Goal: Task Accomplishment & Management: Manage account settings

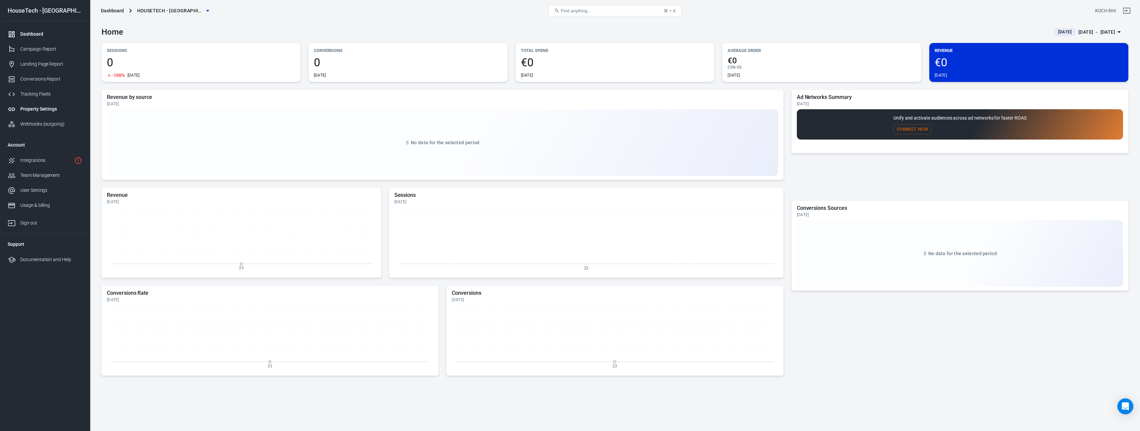
click at [48, 108] on div "Property Settings" at bounding box center [51, 109] width 62 height 7
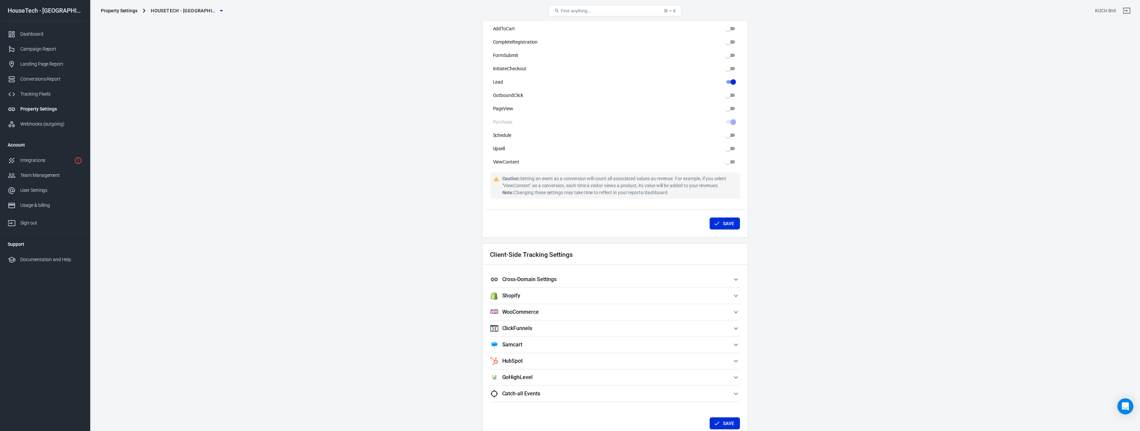
scroll to position [386, 0]
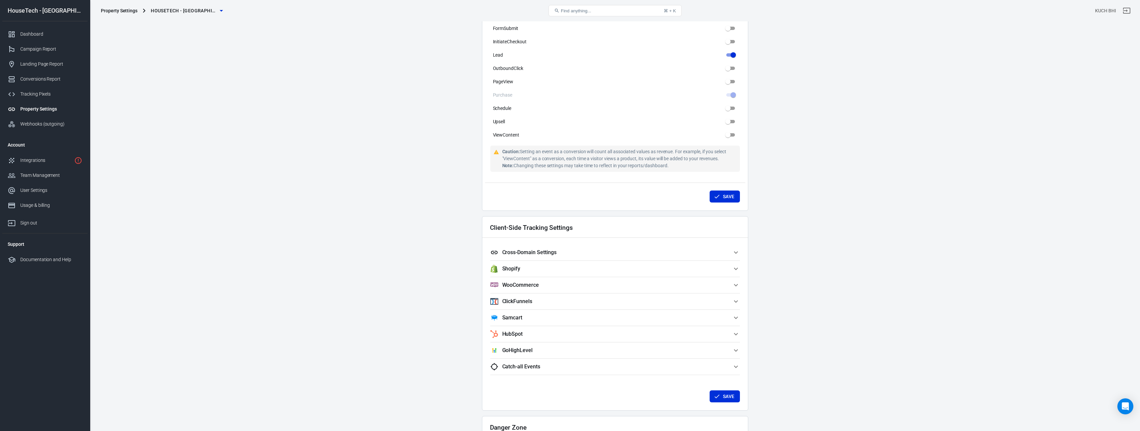
click at [597, 265] on span "Shopify" at bounding box center [611, 269] width 242 height 8
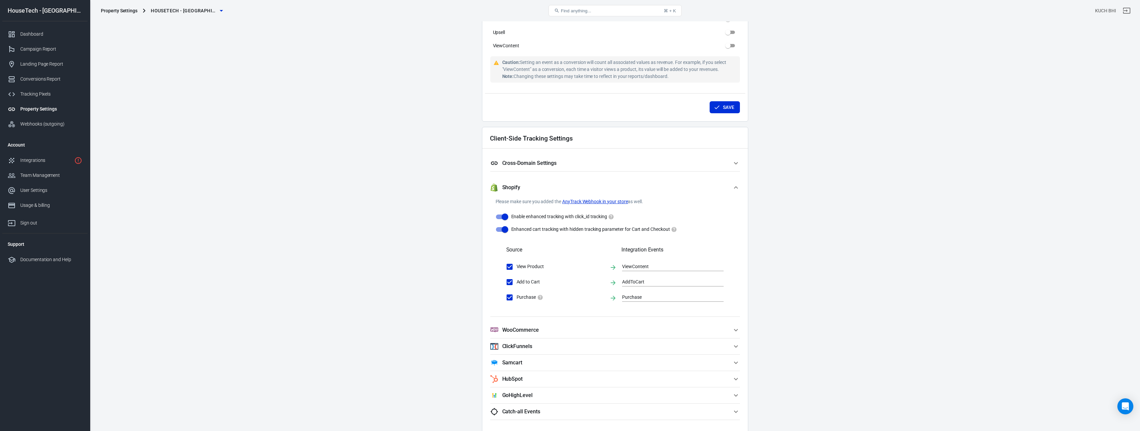
scroll to position [480, 0]
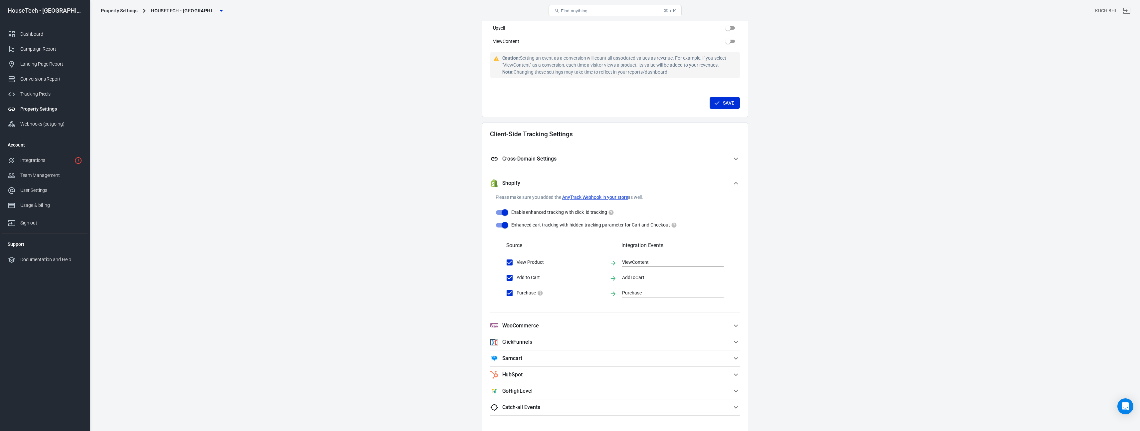
click at [553, 159] on h5 "Cross-Domain Settings" at bounding box center [529, 158] width 54 height 7
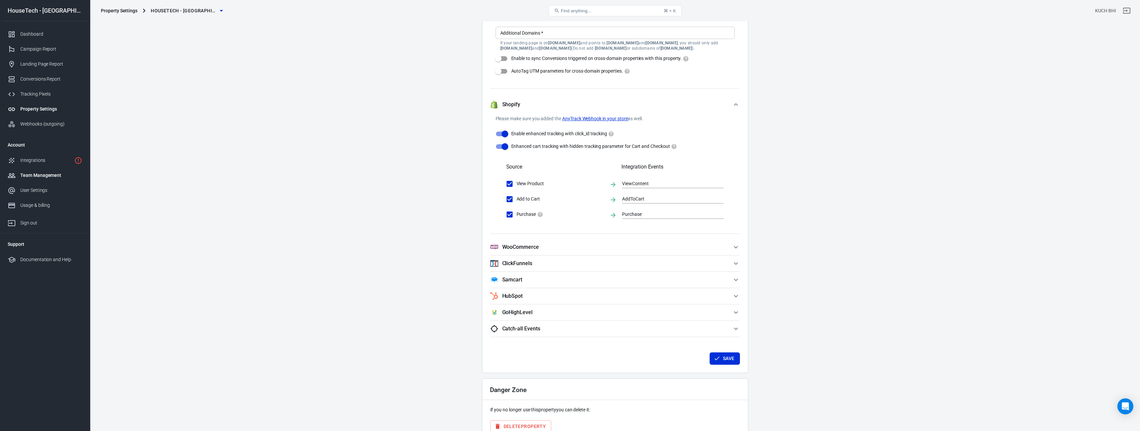
scroll to position [639, 0]
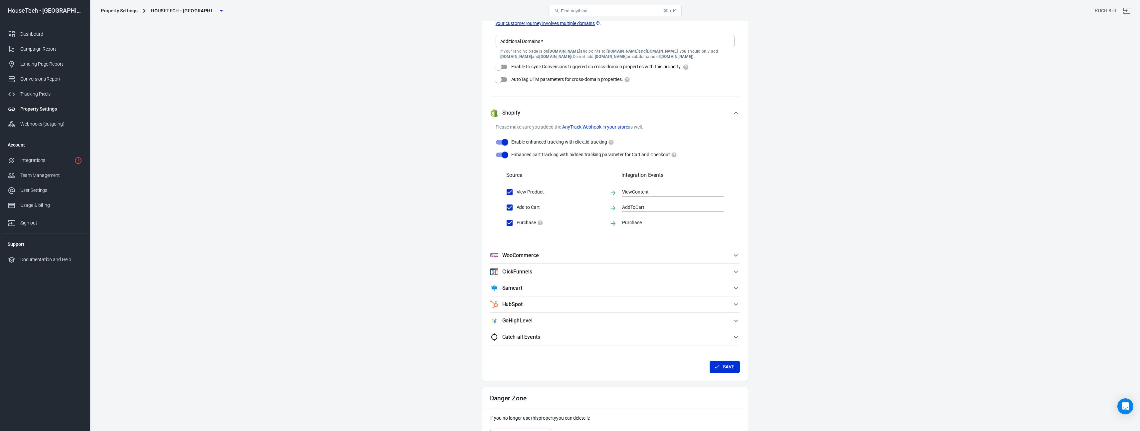
click at [596, 127] on link "AnyTrack Webhook in your store" at bounding box center [595, 127] width 66 height 7
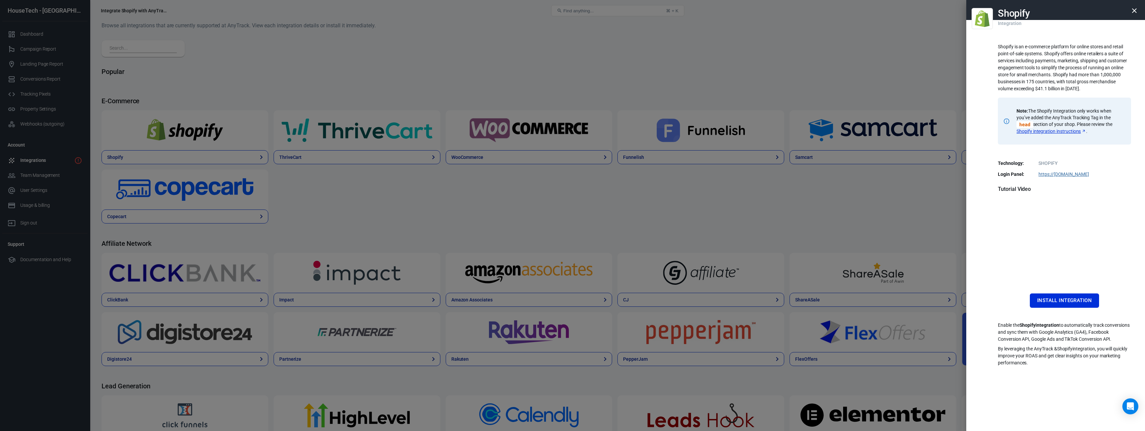
click at [161, 154] on div at bounding box center [572, 215] width 1145 height 431
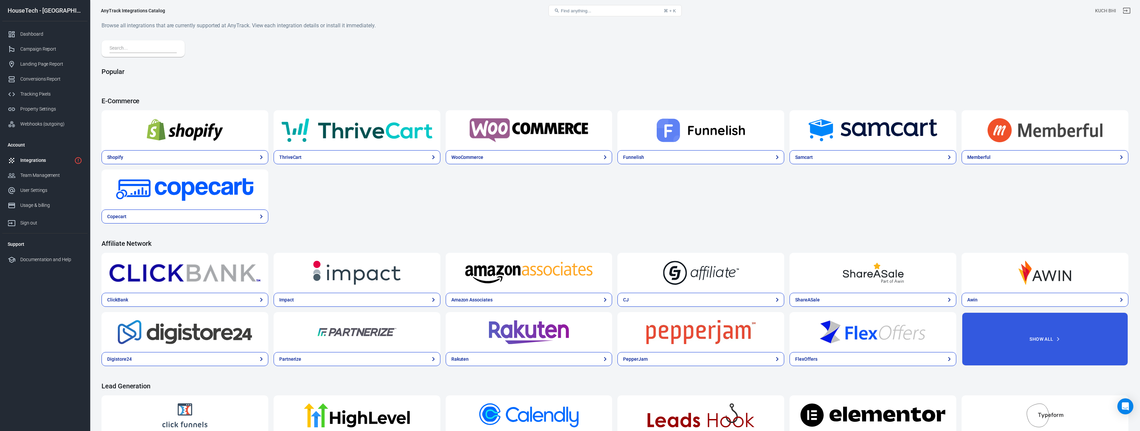
click at [170, 136] on img at bounding box center [185, 130] width 151 height 24
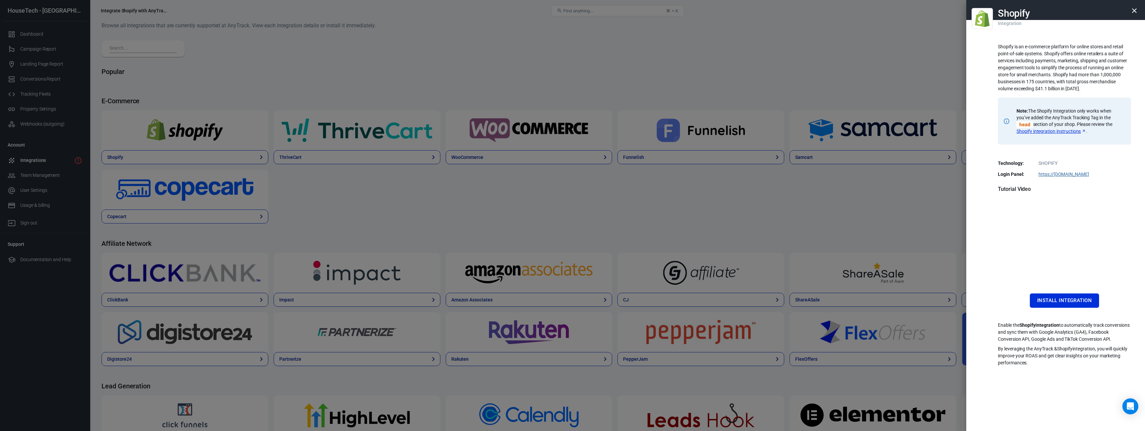
click at [117, 100] on div at bounding box center [572, 215] width 1145 height 431
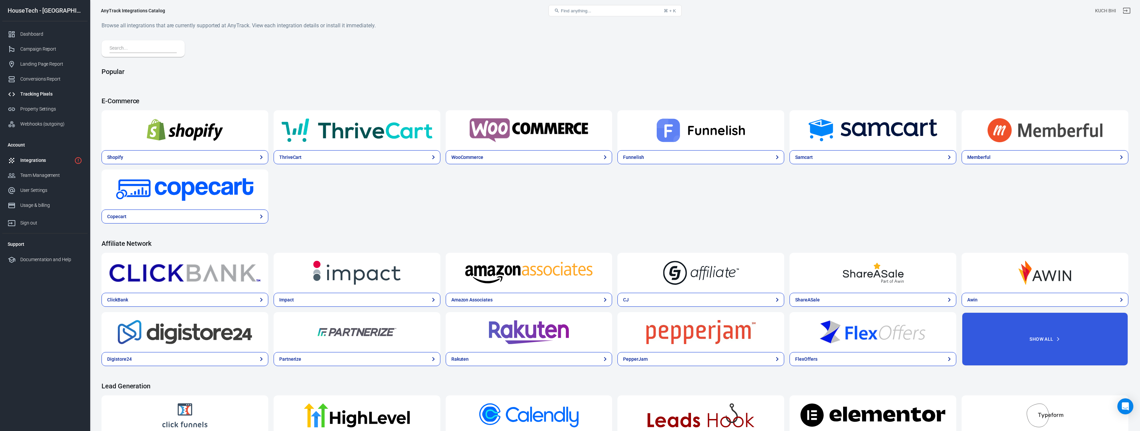
click at [46, 97] on link "Tracking Pixels" at bounding box center [44, 94] width 85 height 15
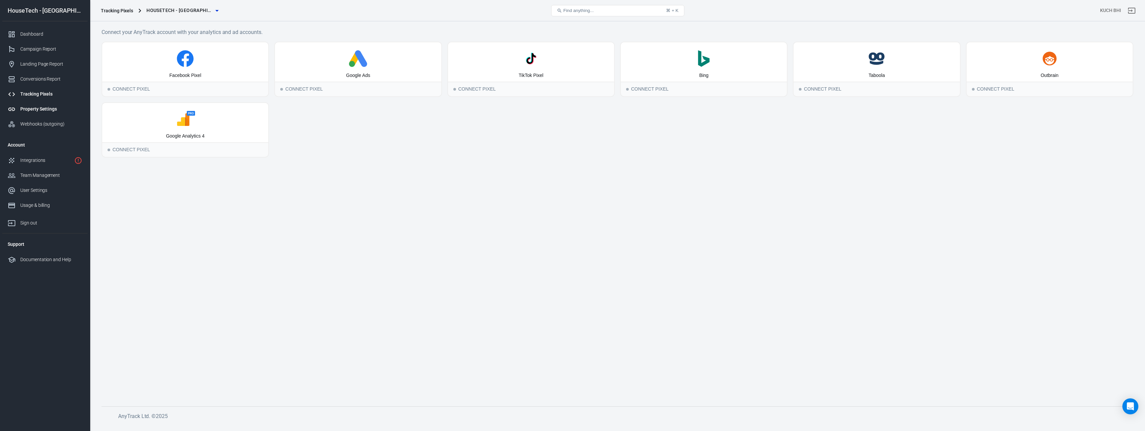
click at [46, 108] on div "Property Settings" at bounding box center [51, 109] width 62 height 7
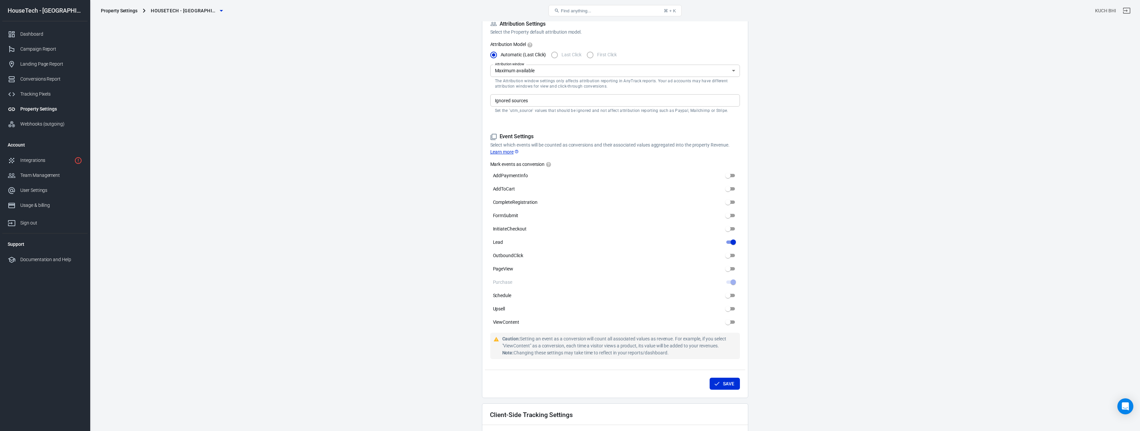
scroll to position [236, 0]
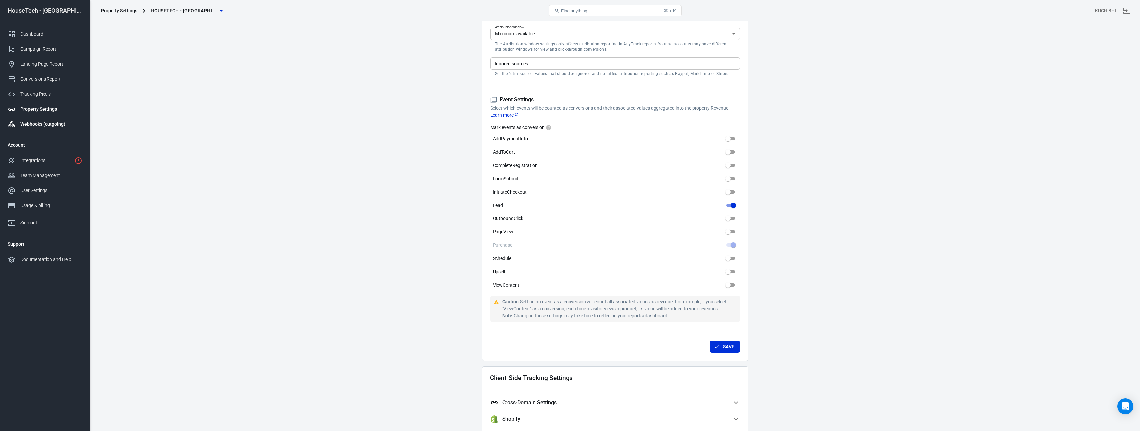
click at [40, 121] on div "Webhooks (outgoing)" at bounding box center [51, 124] width 62 height 7
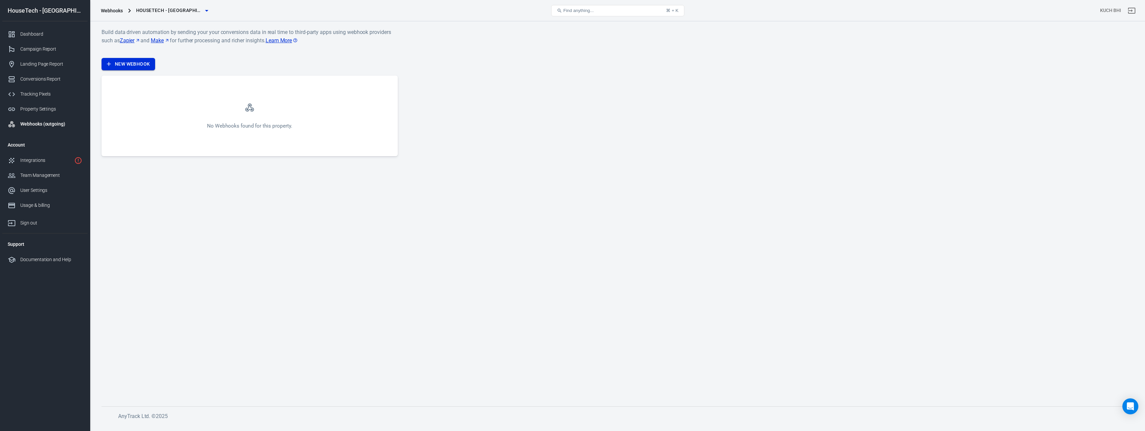
click at [144, 66] on link "New Webhook" at bounding box center [129, 64] width 54 height 12
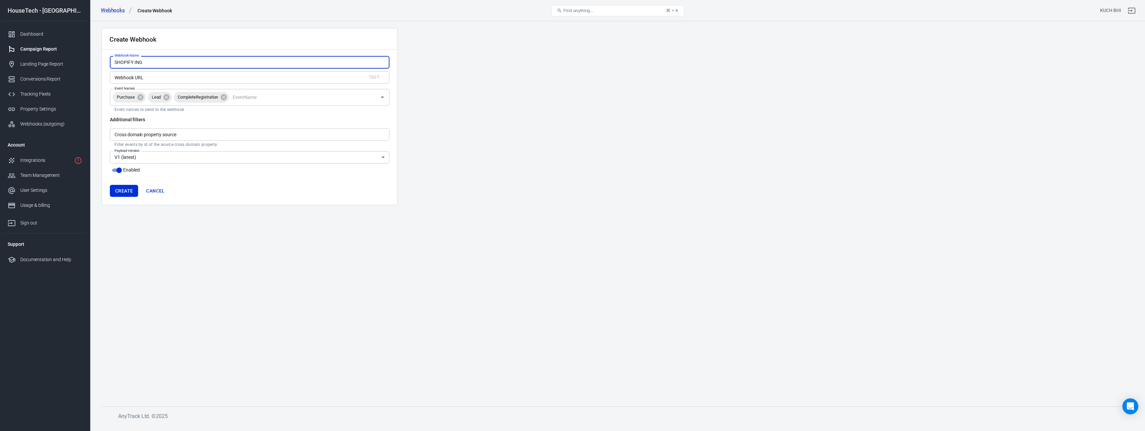
type input "SHOPIFY ING"
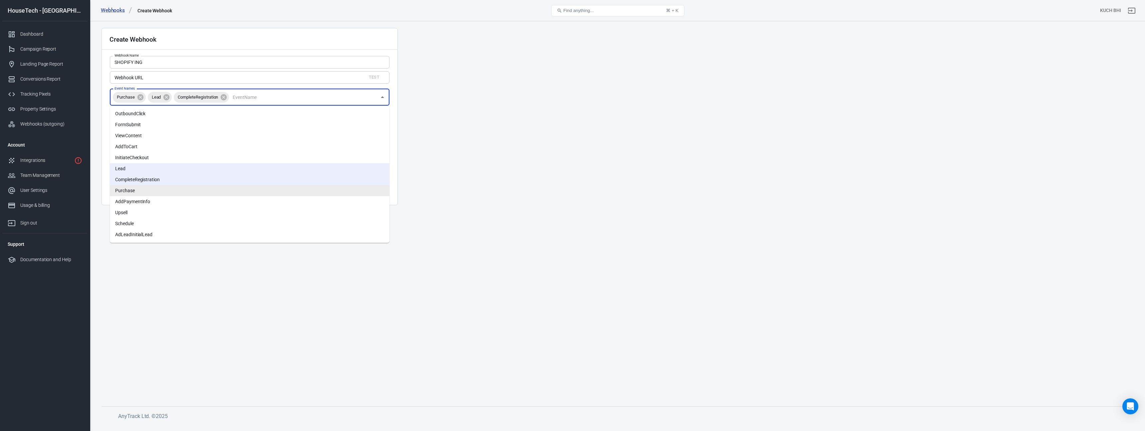
click at [266, 95] on input "Event Names" at bounding box center [303, 97] width 146 height 8
click at [154, 205] on li "AddPaymentInfo" at bounding box center [250, 201] width 280 height 11
click at [150, 148] on li "AddToCart" at bounding box center [250, 146] width 280 height 11
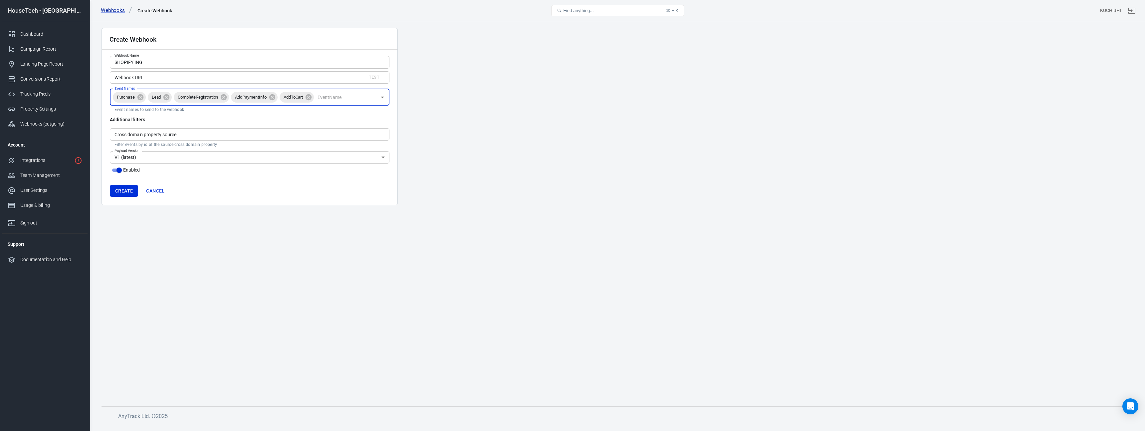
click at [346, 100] on input "Event Names" at bounding box center [346, 97] width 62 height 8
click at [185, 138] on input "Cross domain property source" at bounding box center [250, 134] width 280 height 12
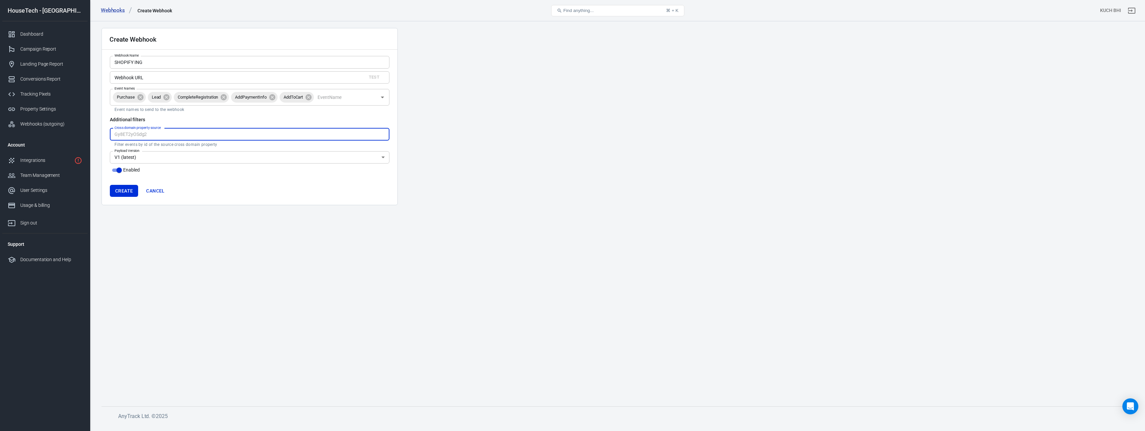
click at [158, 78] on input "Webhook URL" at bounding box center [235, 77] width 251 height 12
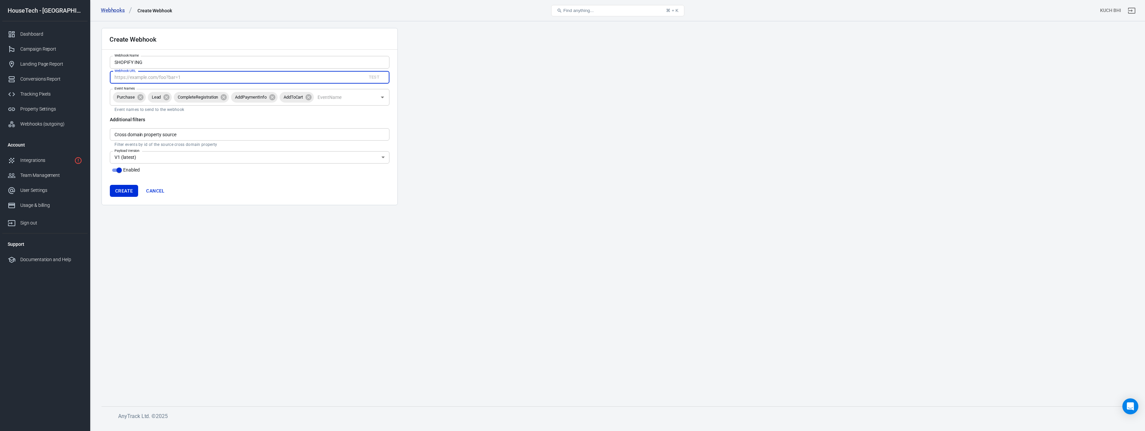
click at [161, 77] on input "Webhook URL" at bounding box center [235, 77] width 251 height 12
paste input "[URL][DOMAIN_NAME]"
type input "[URL][DOMAIN_NAME]"
click at [379, 76] on button "Test" at bounding box center [374, 77] width 21 height 10
click at [52, 163] on div "Integrations" at bounding box center [45, 160] width 51 height 7
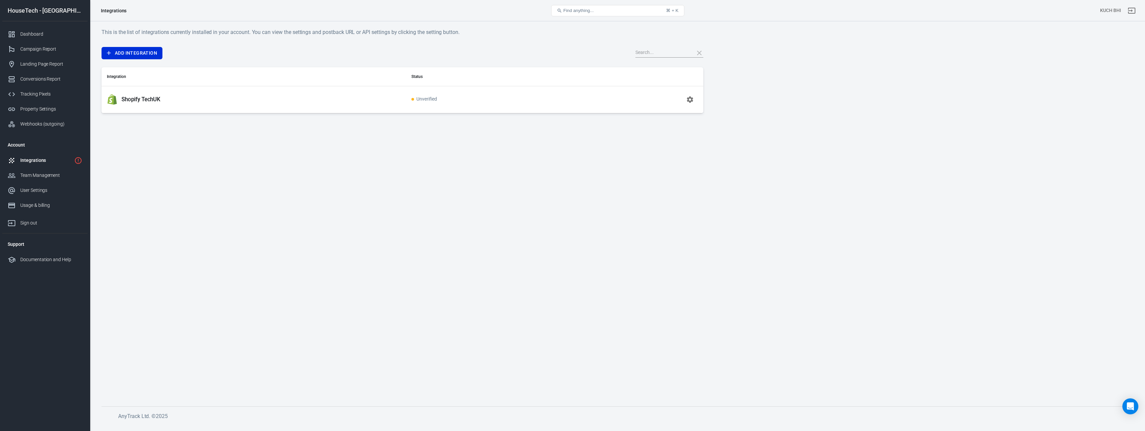
click at [409, 106] on td "Unverified" at bounding box center [491, 99] width 171 height 27
click at [413, 103] on td "Unverified" at bounding box center [491, 99] width 171 height 27
click at [685, 98] on button "button" at bounding box center [690, 100] width 16 height 16
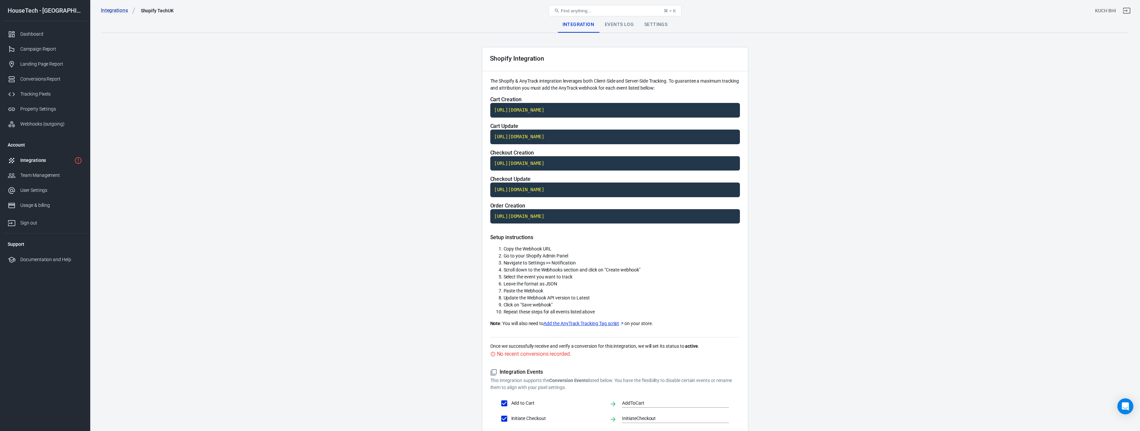
click at [506, 99] on span "Cart Creation" at bounding box center [505, 99] width 31 height 6
copy span "Cart Creation"
click at [612, 27] on div "Events Log" at bounding box center [620, 25] width 40 height 16
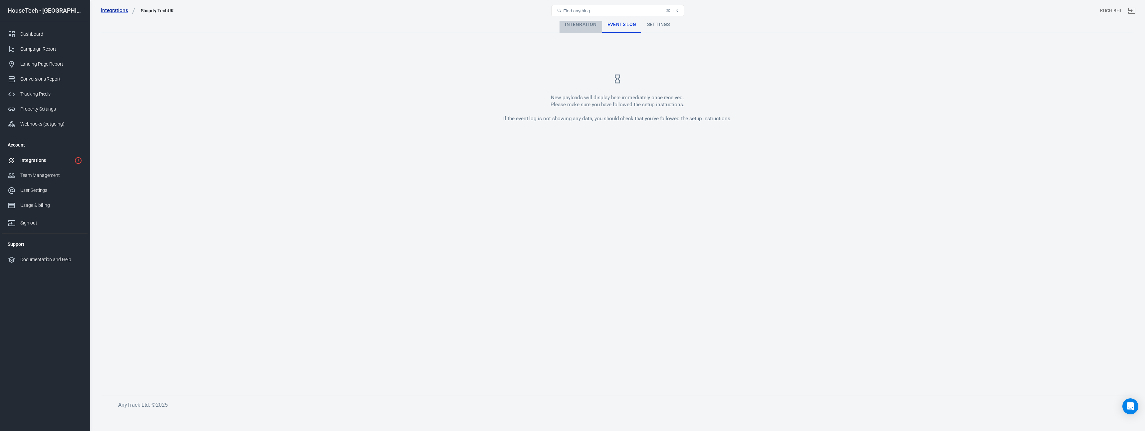
click at [583, 25] on div "Integration" at bounding box center [581, 25] width 42 height 16
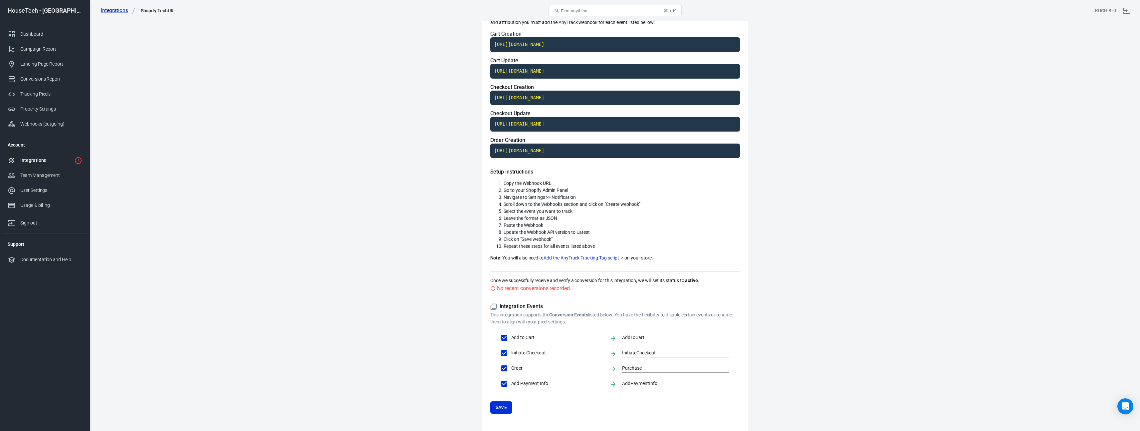
scroll to position [57, 0]
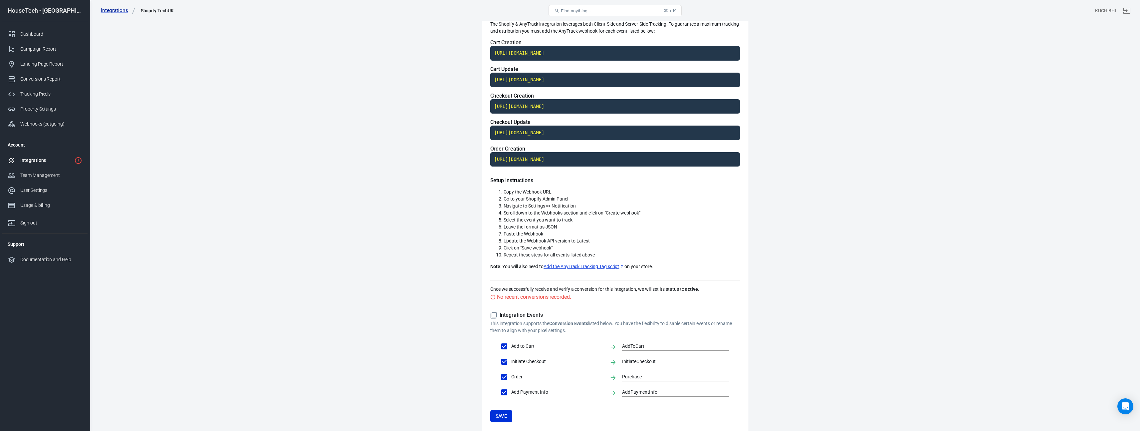
click at [552, 54] on code "[URL][DOMAIN_NAME]" at bounding box center [615, 53] width 250 height 15
click at [628, 48] on code "[URL][DOMAIN_NAME]" at bounding box center [615, 53] width 250 height 15
click at [559, 157] on code "[URL][DOMAIN_NAME]" at bounding box center [615, 159] width 250 height 15
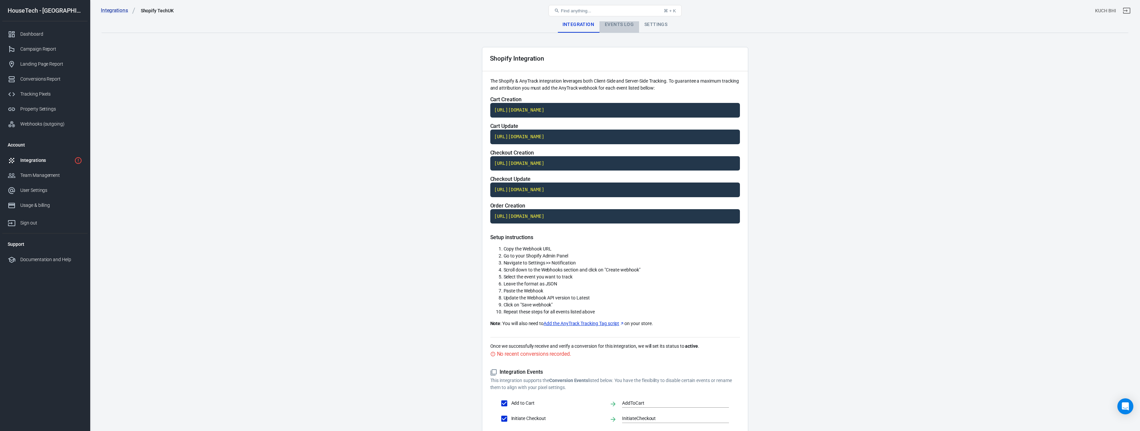
click at [612, 28] on div "Events Log" at bounding box center [620, 25] width 40 height 16
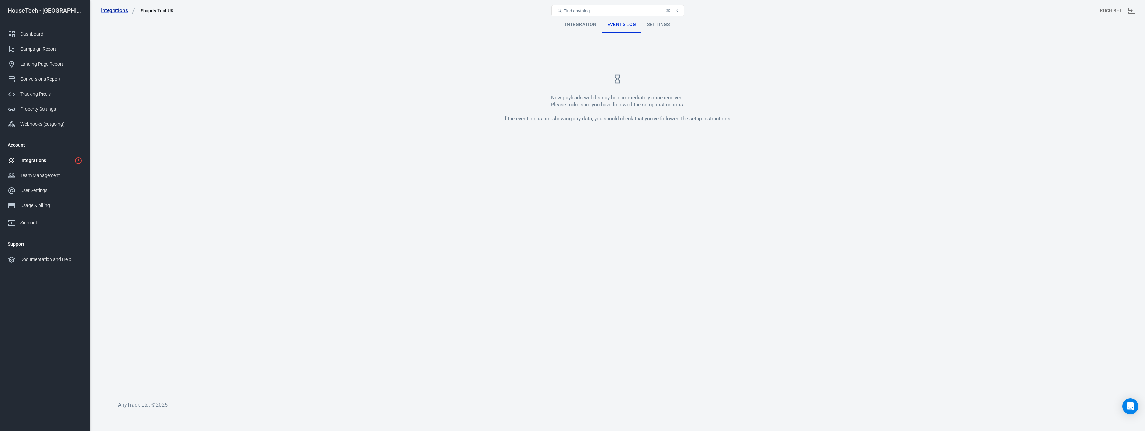
click at [655, 21] on div "Integrations Shopify TechUK Find anything... ⌘ + K KUCH BHI" at bounding box center [617, 10] width 1055 height 21
click at [657, 26] on div "Settings" at bounding box center [659, 25] width 34 height 16
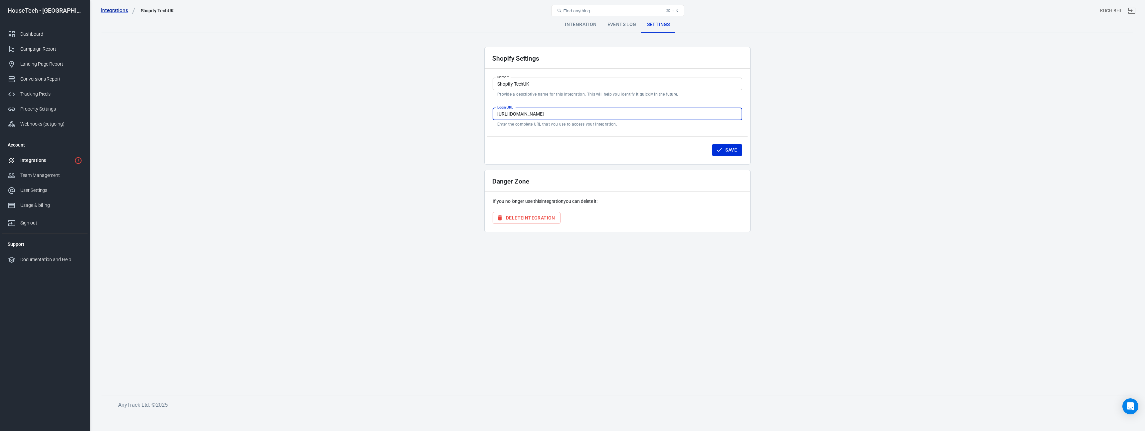
click at [576, 115] on input "[URL][DOMAIN_NAME]" at bounding box center [618, 114] width 250 height 12
click at [48, 159] on div "Integrations" at bounding box center [45, 160] width 51 height 7
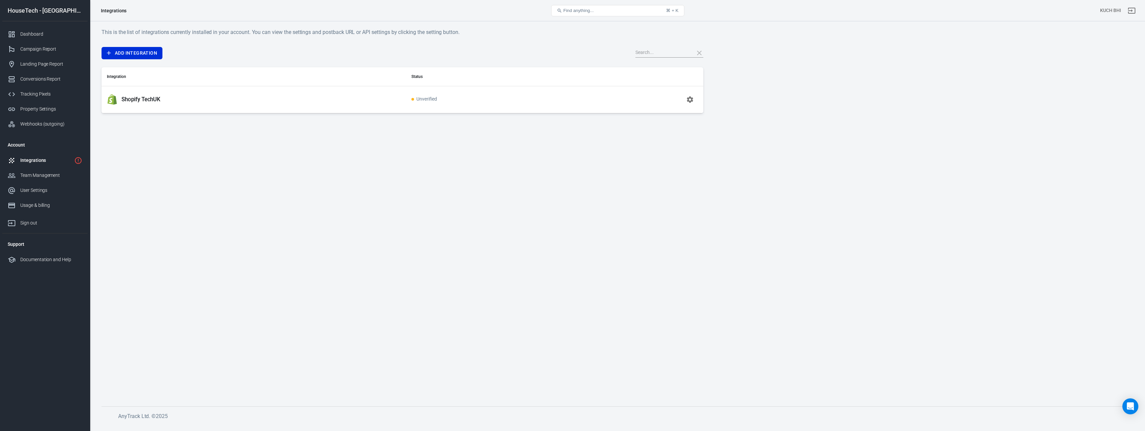
click at [387, 103] on div "Shopify TechUK" at bounding box center [254, 99] width 294 height 11
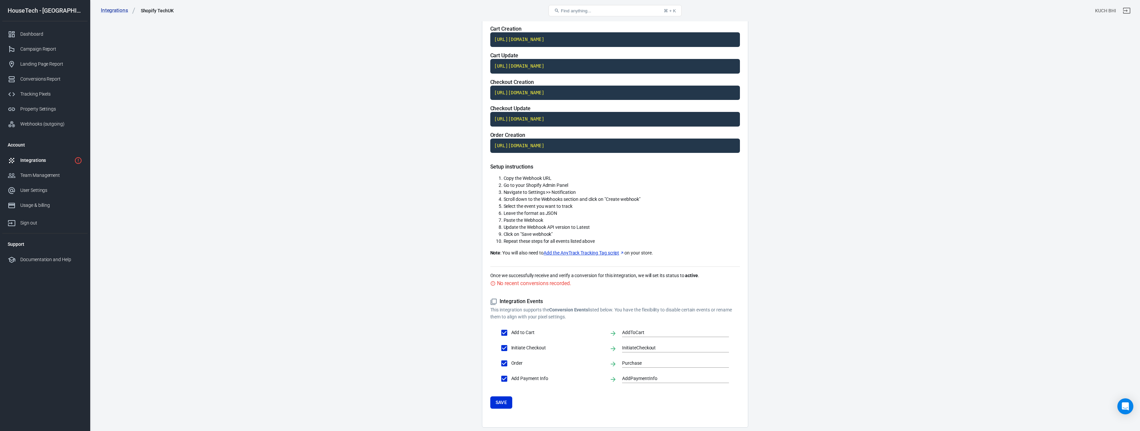
scroll to position [90, 0]
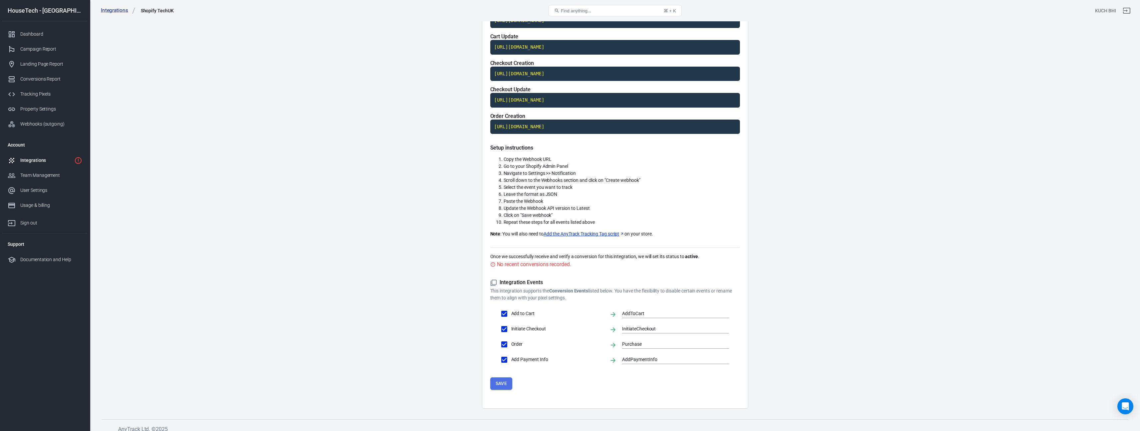
click at [509, 380] on button "Save" at bounding box center [501, 383] width 22 height 12
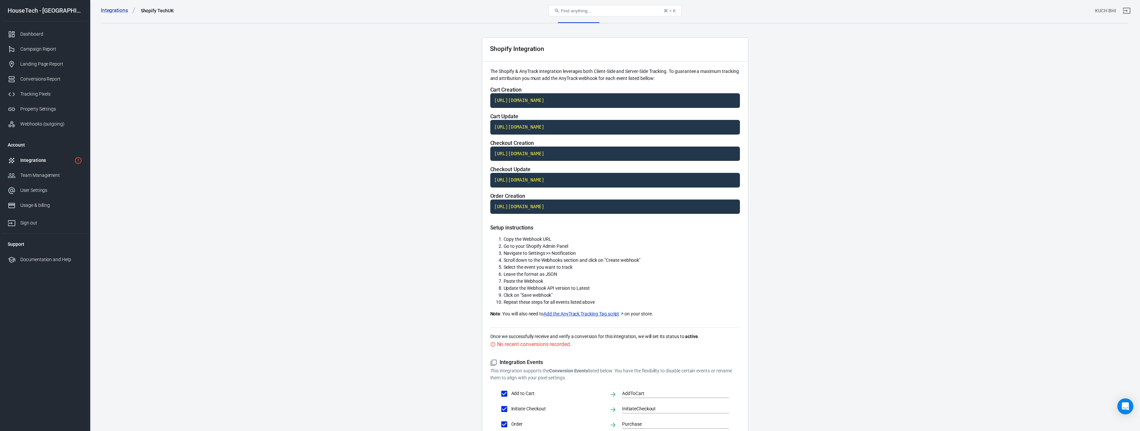
scroll to position [0, 0]
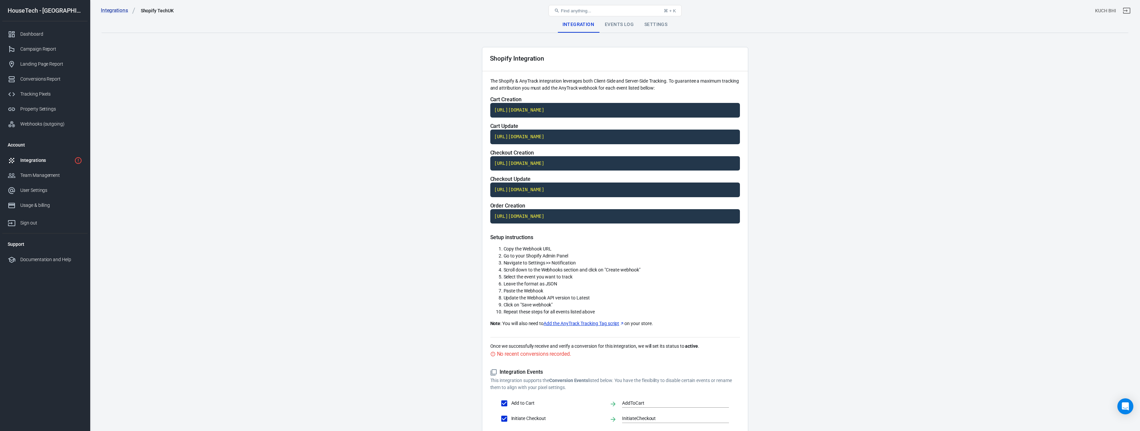
click at [594, 325] on link "Add the AnyTrack Tracking Tag script" at bounding box center [584, 323] width 81 height 7
click at [47, 92] on div "Tracking Pixels" at bounding box center [51, 94] width 62 height 7
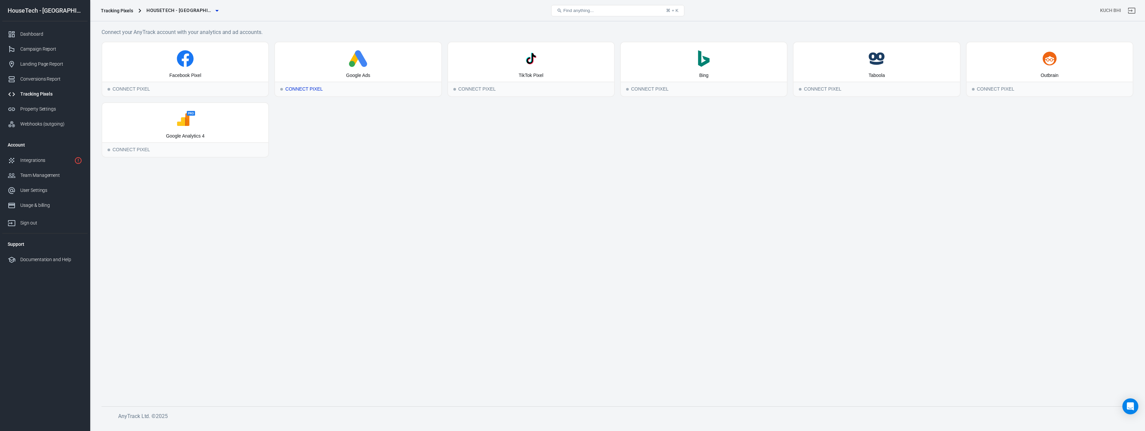
click at [331, 92] on div "Connect Pixel" at bounding box center [358, 89] width 166 height 15
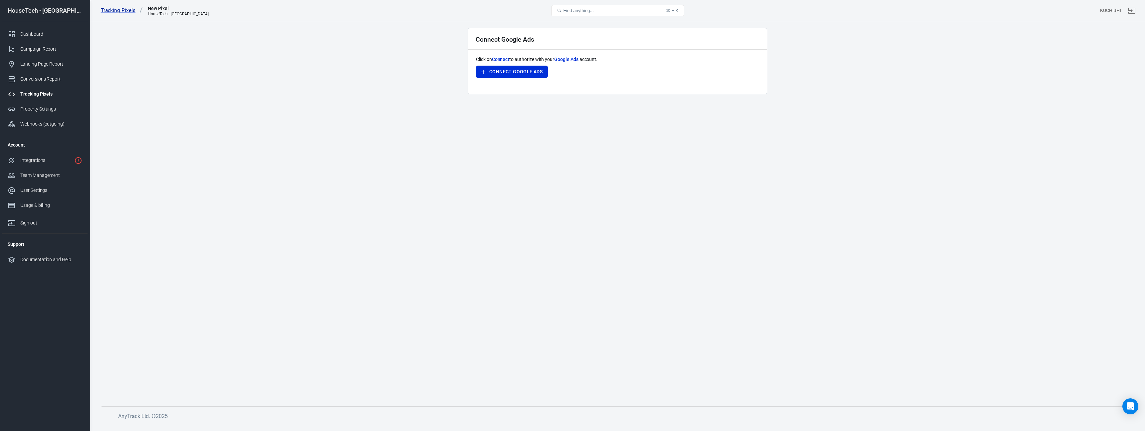
click at [44, 94] on div "Tracking Pixels" at bounding box center [51, 94] width 62 height 7
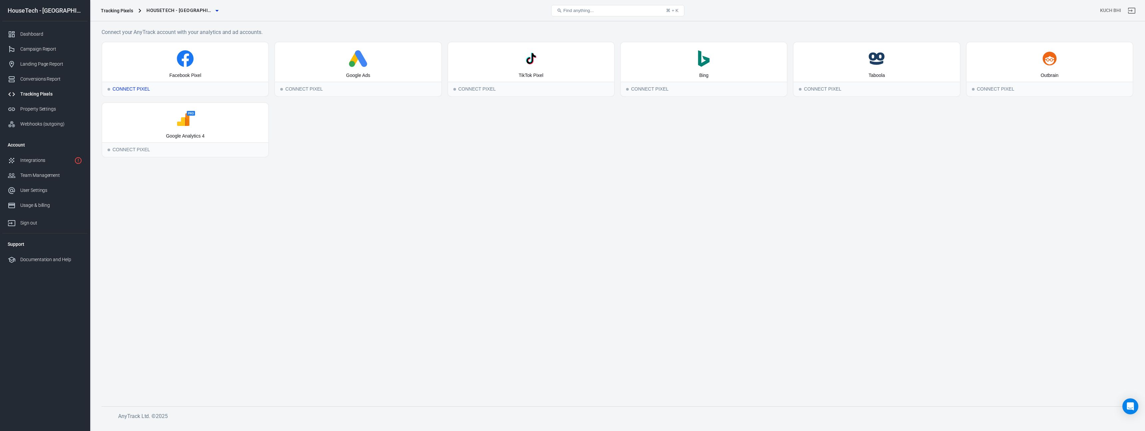
click at [166, 91] on div "Connect Pixel" at bounding box center [185, 89] width 166 height 15
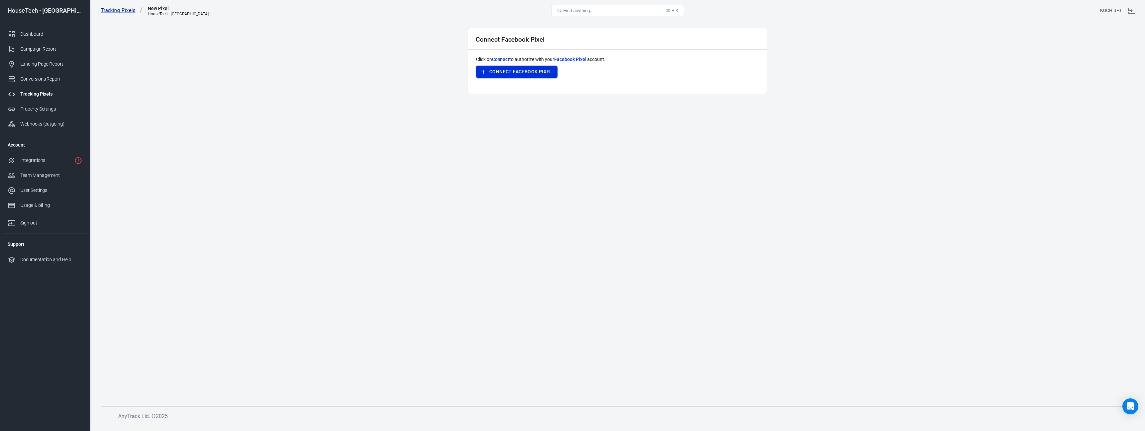
click at [523, 73] on button "Connect Facebook Pixel" at bounding box center [517, 72] width 82 height 12
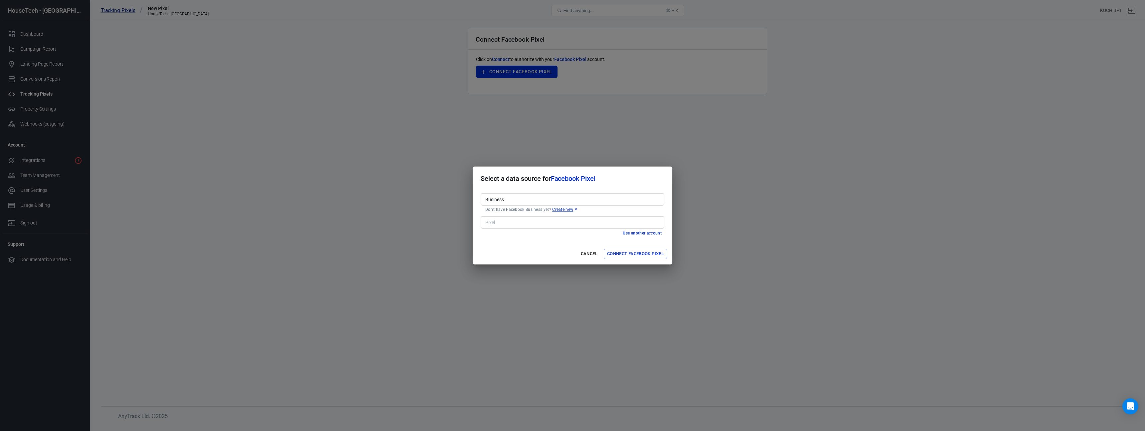
click at [514, 203] on input "Business" at bounding box center [572, 199] width 179 height 8
click at [514, 208] on li "Fx 61 1.3K 2024 [1500463990555538]" at bounding box center [573, 213] width 184 height 11
type input "Fx 61 1.3K 2024 [1500463990555538]"
click at [514, 220] on input "Pixel" at bounding box center [572, 222] width 179 height 8
click at [514, 236] on li "GRINGA 19-08 [737152599229650]" at bounding box center [573, 236] width 184 height 11
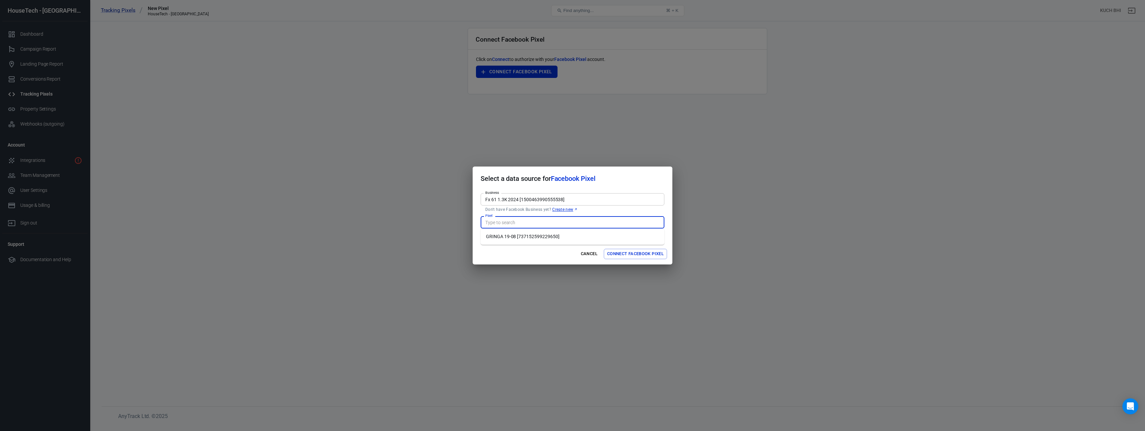
type input "GRINGA 19-08 [737152599229650]"
click at [641, 254] on button "Connect Facebook Pixel" at bounding box center [635, 254] width 63 height 10
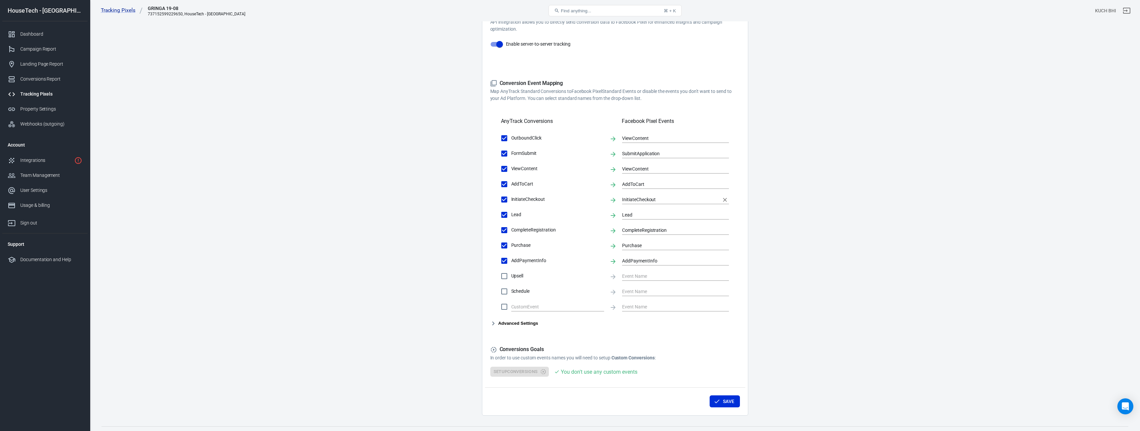
scroll to position [156, 0]
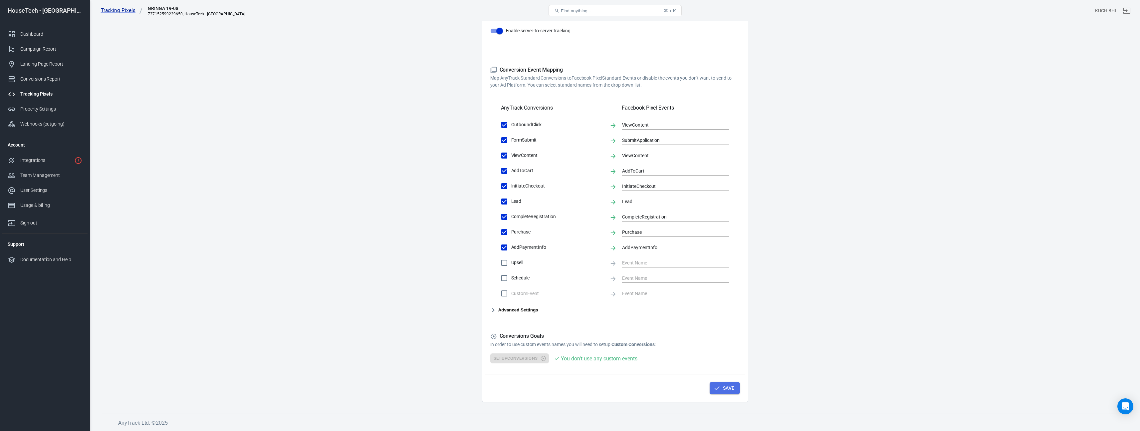
click at [731, 386] on button "Save" at bounding box center [725, 388] width 30 height 12
click at [721, 386] on button "Save" at bounding box center [725, 388] width 30 height 12
click at [725, 396] on div "Save" at bounding box center [615, 386] width 260 height 25
click at [725, 392] on button "Save" at bounding box center [725, 388] width 30 height 12
click at [45, 158] on div "Integrations" at bounding box center [45, 160] width 51 height 7
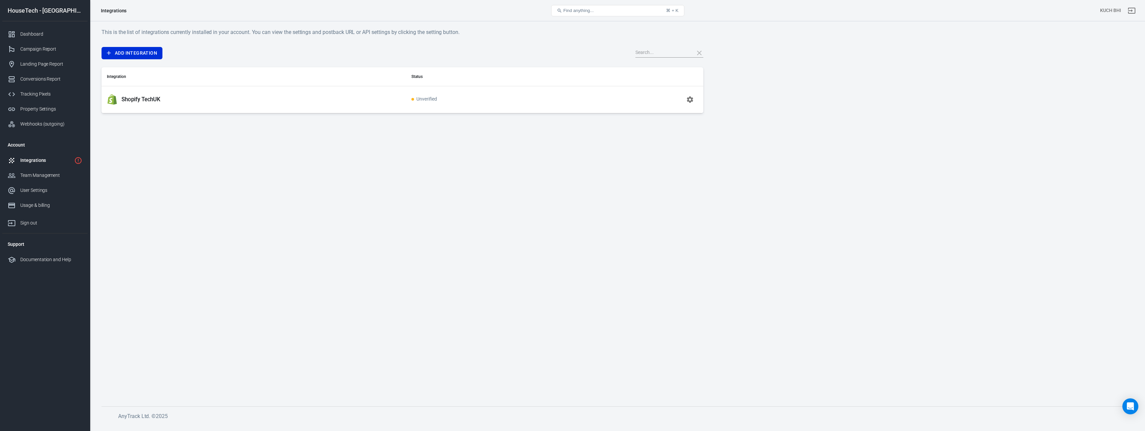
click at [386, 97] on div "Shopify TechUK" at bounding box center [254, 99] width 294 height 11
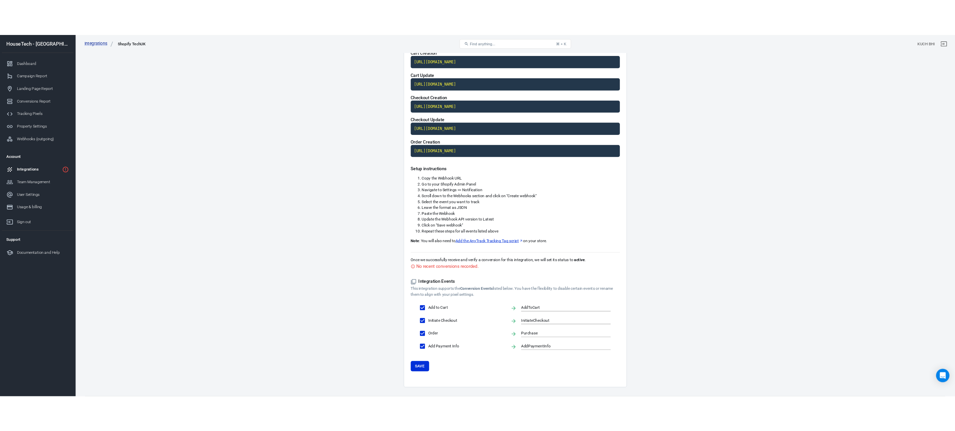
scroll to position [96, 0]
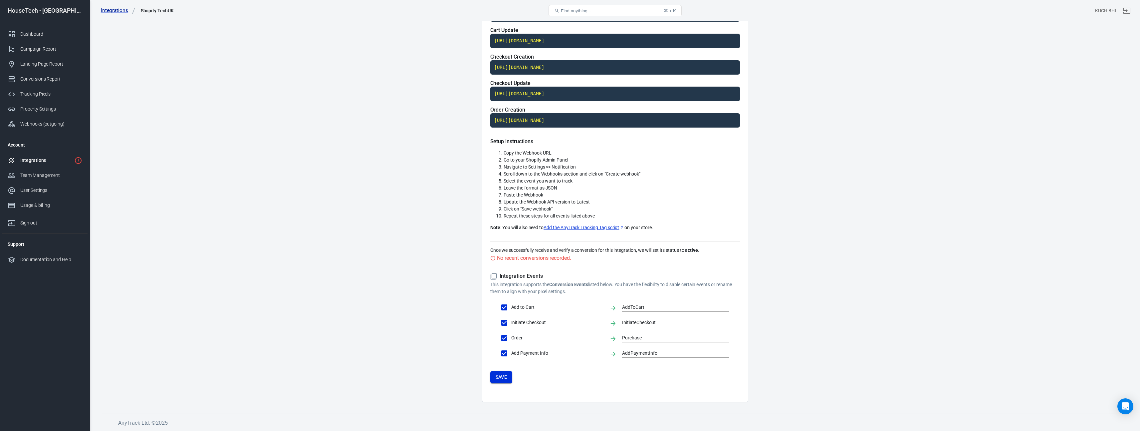
click at [499, 376] on button "Save" at bounding box center [501, 377] width 22 height 12
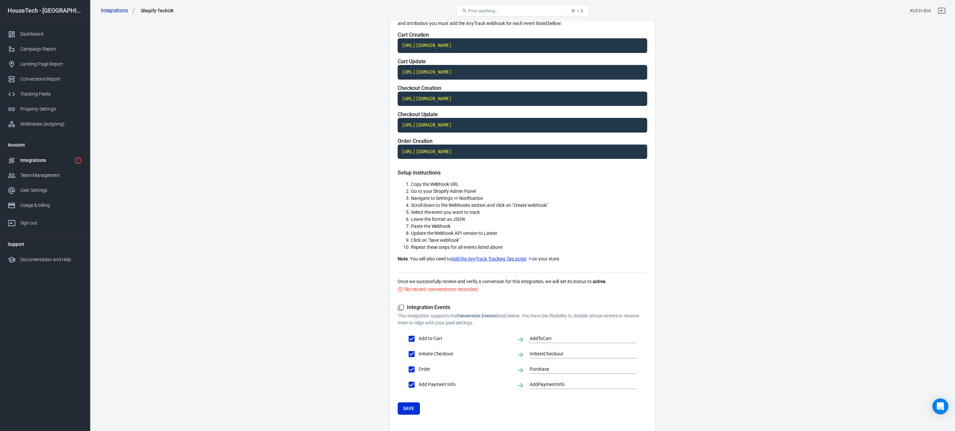
scroll to position [60, 0]
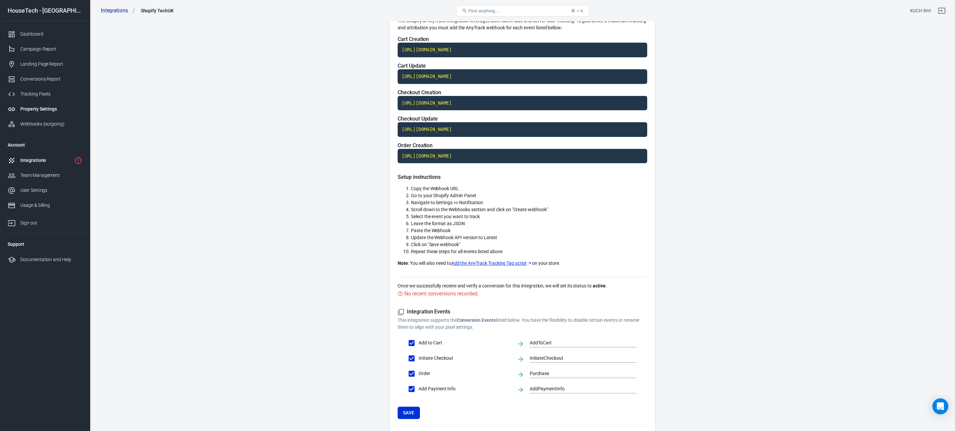
click at [38, 108] on div "Property Settings" at bounding box center [51, 109] width 62 height 7
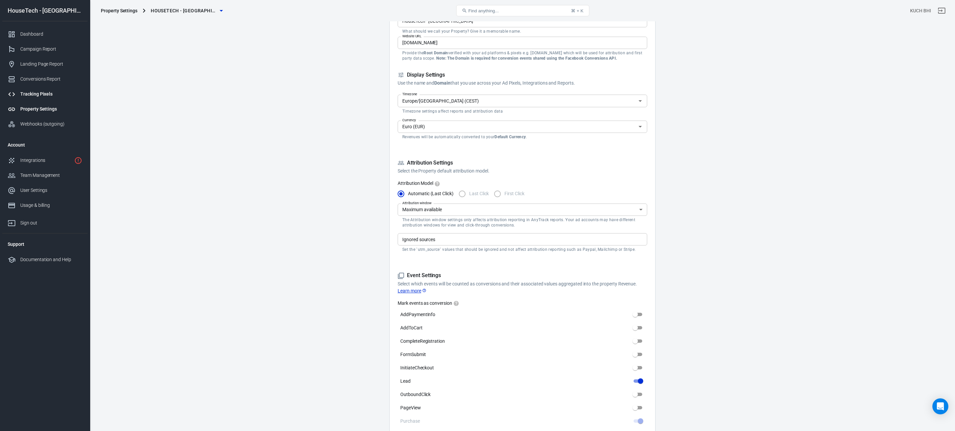
click at [31, 94] on div "Tracking Pixels" at bounding box center [51, 94] width 62 height 7
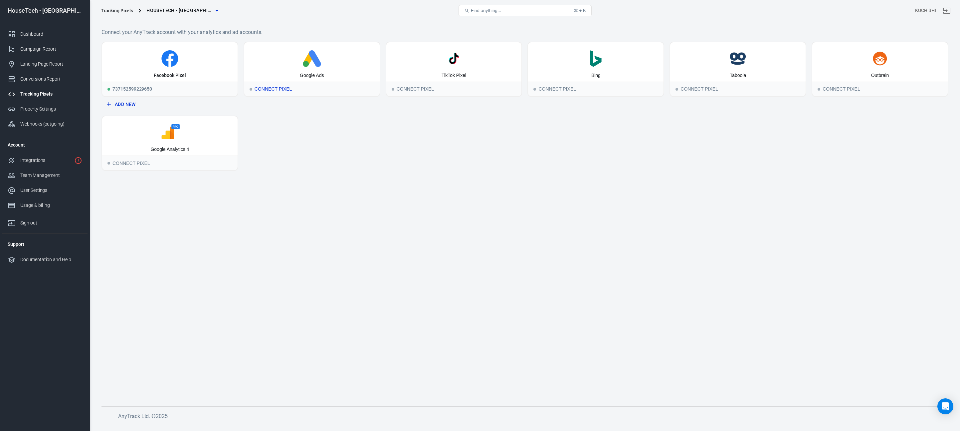
click at [271, 90] on div "Connect Pixel" at bounding box center [311, 89] width 135 height 15
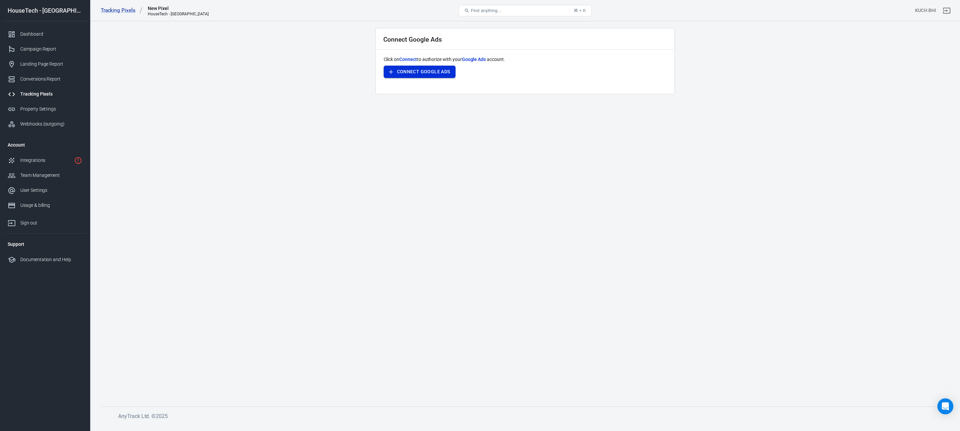
click at [428, 73] on button "Connect Google Ads" at bounding box center [420, 72] width 72 height 12
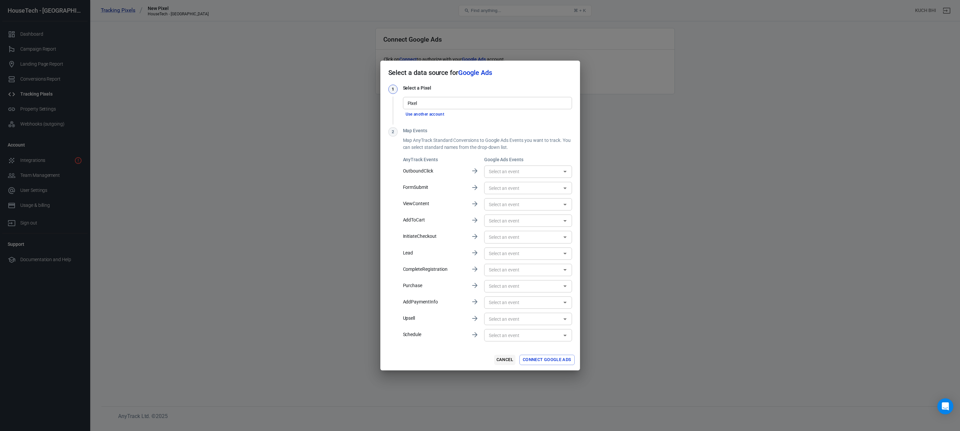
click at [502, 362] on button "Cancel" at bounding box center [504, 360] width 21 height 10
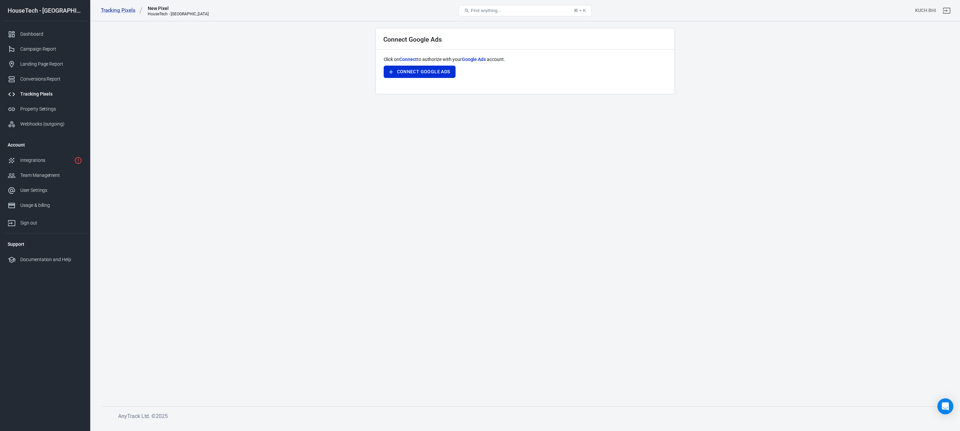
click at [36, 91] on div "Tracking Pixels" at bounding box center [51, 94] width 62 height 7
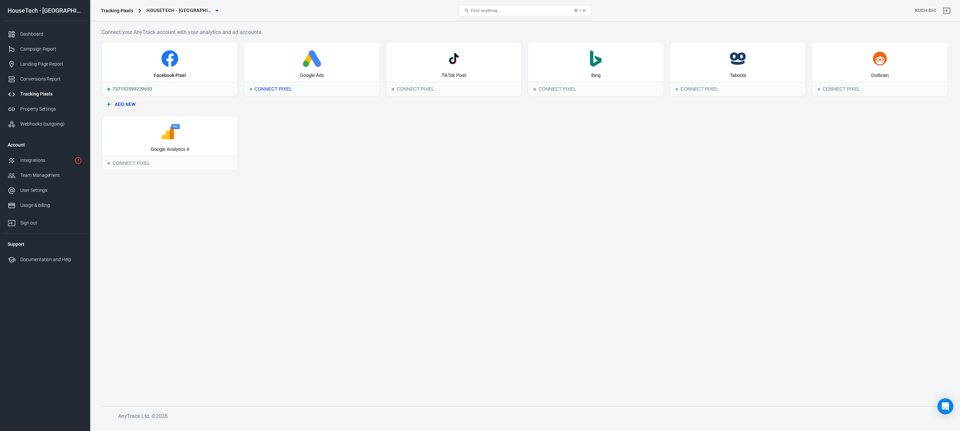
click at [324, 71] on div "Google Ads" at bounding box center [311, 61] width 135 height 39
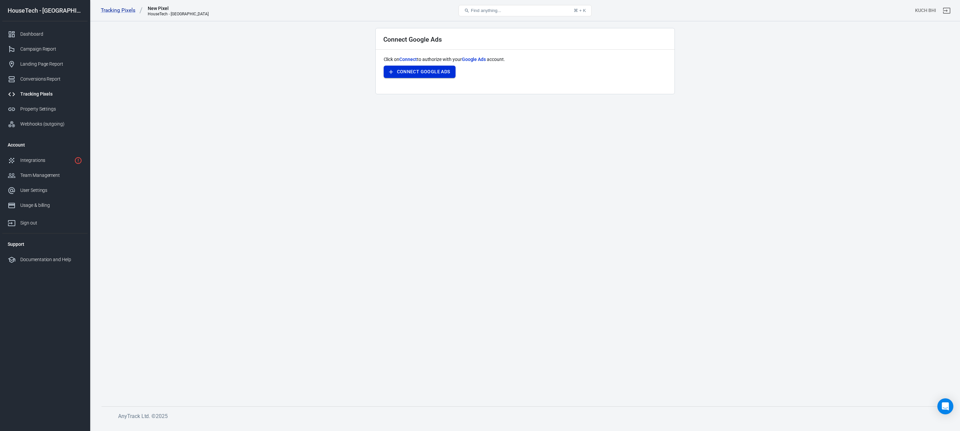
click at [421, 68] on button "Connect Google Ads" at bounding box center [420, 72] width 72 height 12
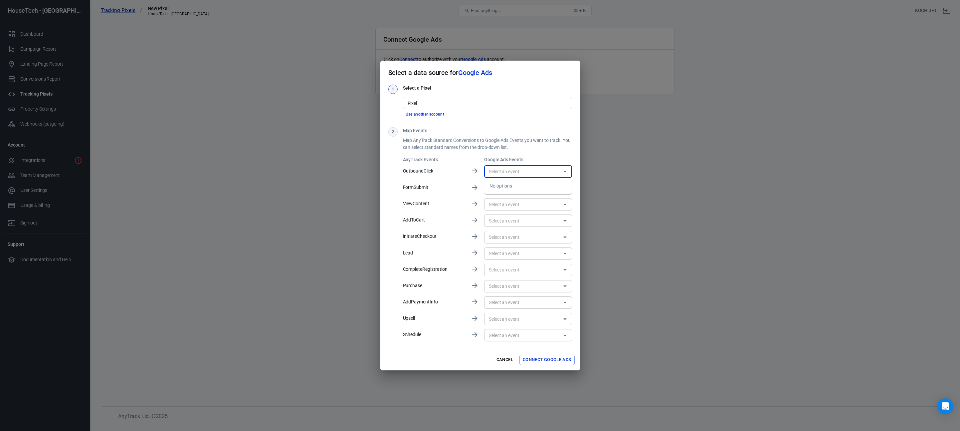
click at [493, 171] on input "text" at bounding box center [522, 171] width 73 height 8
click at [509, 174] on input "text" at bounding box center [522, 171] width 73 height 8
click at [433, 104] on input "Pixel" at bounding box center [487, 103] width 164 height 8
click at [430, 115] on li "[2,67K] [OK] [AW-613288366]" at bounding box center [487, 117] width 169 height 11
type input "[2,67K] [OK] [AW-613288366]"
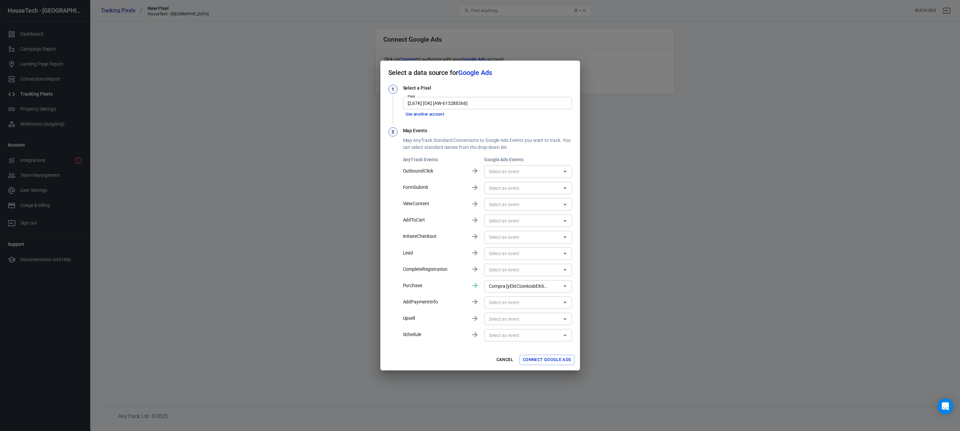
type input "Compra [yEktCIze4osbEK6TuKQC]"
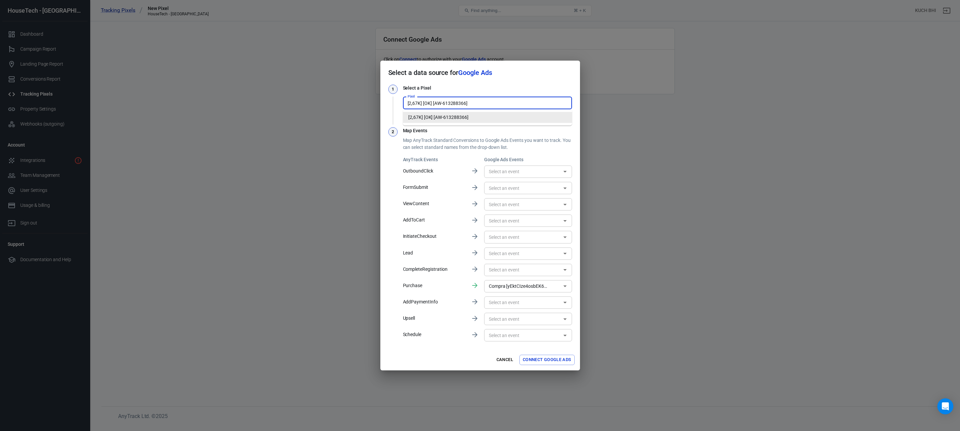
click at [435, 105] on input "[2,67K] [OK] [AW-613288366]" at bounding box center [487, 103] width 164 height 8
click at [435, 116] on li "[2,67K] [OK] [AW-613288366]" at bounding box center [487, 117] width 169 height 11
click at [505, 169] on input "text" at bounding box center [522, 171] width 73 height 8
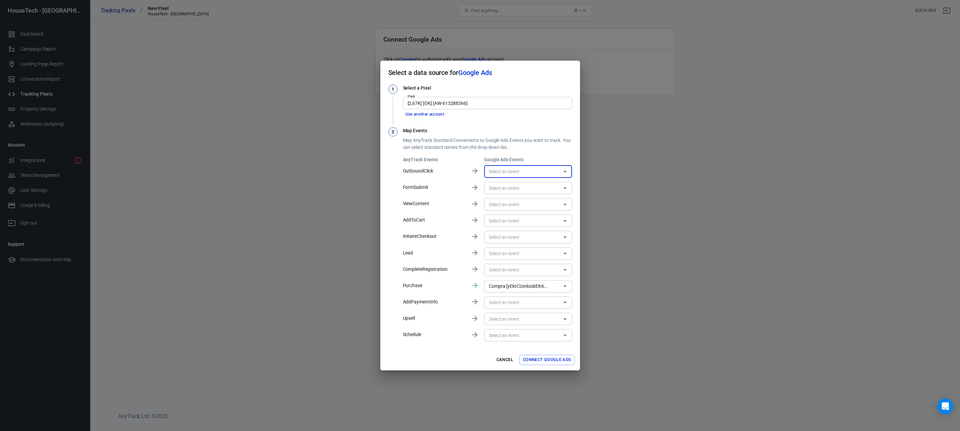
click at [507, 167] on input "text" at bounding box center [522, 171] width 73 height 8
click at [515, 282] on input "Compra [yEktCIze4osbEK6TuKQC]" at bounding box center [518, 286] width 64 height 8
click at [527, 285] on input "Compra [yEktCIze4osbEK6TuKQC]" at bounding box center [518, 286] width 64 height 8
click at [576, 287] on div "1 Select a Pixel Pixel [2,67K] [OK] [AW-613288366] Pixel Use another account 2 …" at bounding box center [481, 217] width 200 height 265
click at [499, 186] on input "text" at bounding box center [522, 188] width 73 height 8
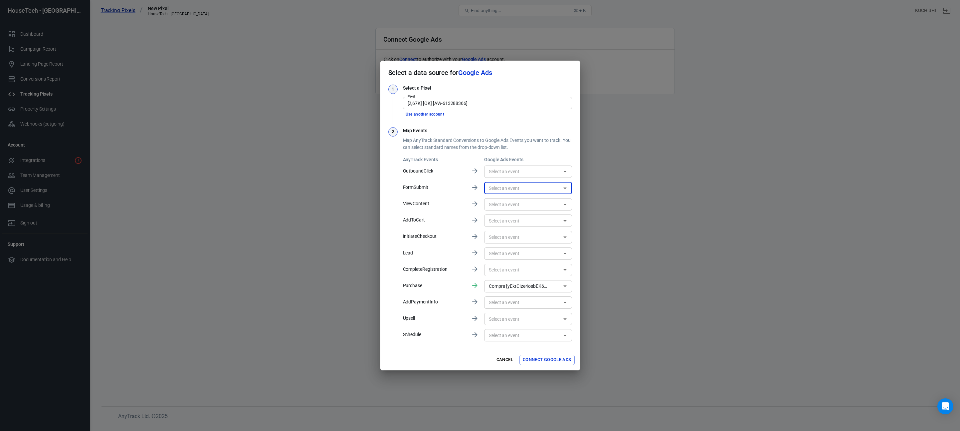
click at [499, 186] on input "text" at bounding box center [522, 188] width 73 height 8
click at [501, 207] on input "text" at bounding box center [522, 204] width 73 height 8
click at [501, 219] on input "text" at bounding box center [522, 220] width 73 height 8
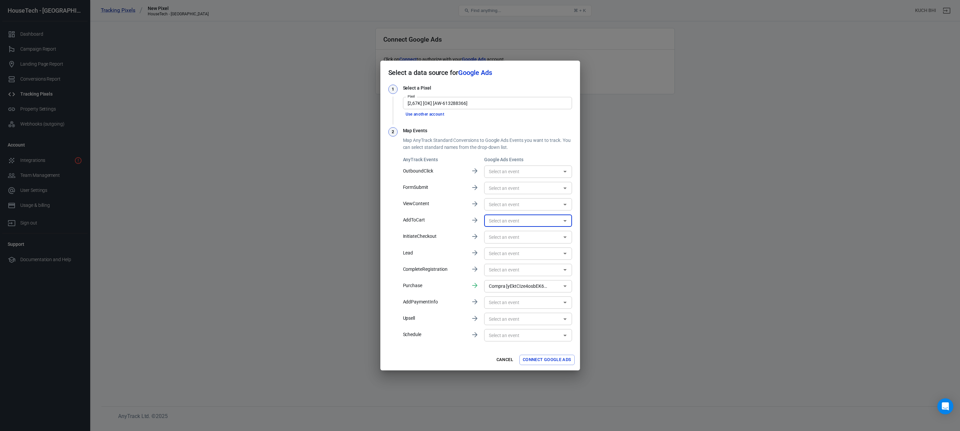
click at [501, 235] on input "text" at bounding box center [522, 237] width 73 height 8
click at [502, 194] on div "​" at bounding box center [528, 187] width 88 height 16
click at [503, 190] on input "text" at bounding box center [522, 188] width 73 height 8
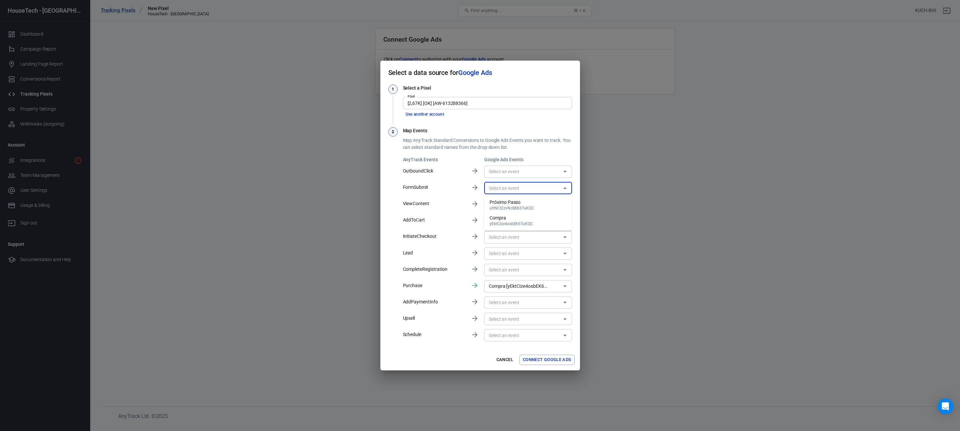
click at [507, 215] on div "Compra" at bounding box center [512, 217] width 44 height 7
type input "Compra [yEktCIze4osbEK6TuKQC]"
click at [501, 240] on input "text" at bounding box center [522, 237] width 73 height 8
click at [544, 360] on button "Connect Google Ads" at bounding box center [547, 360] width 55 height 10
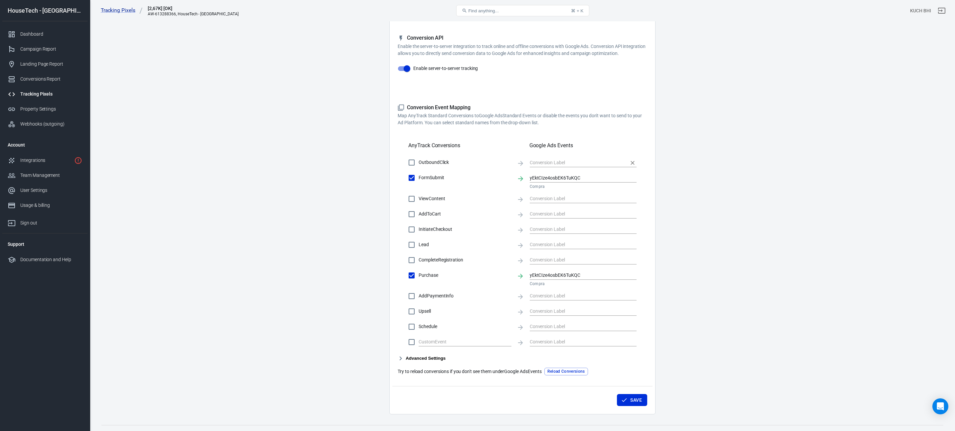
scroll to position [123, 0]
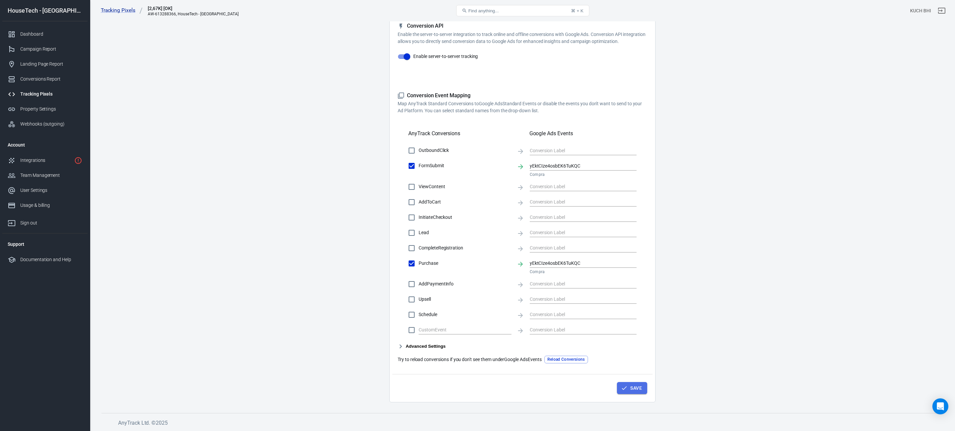
click at [623, 386] on icon "button" at bounding box center [624, 387] width 7 height 7
click at [59, 93] on div "Tracking Pixels" at bounding box center [51, 94] width 62 height 7
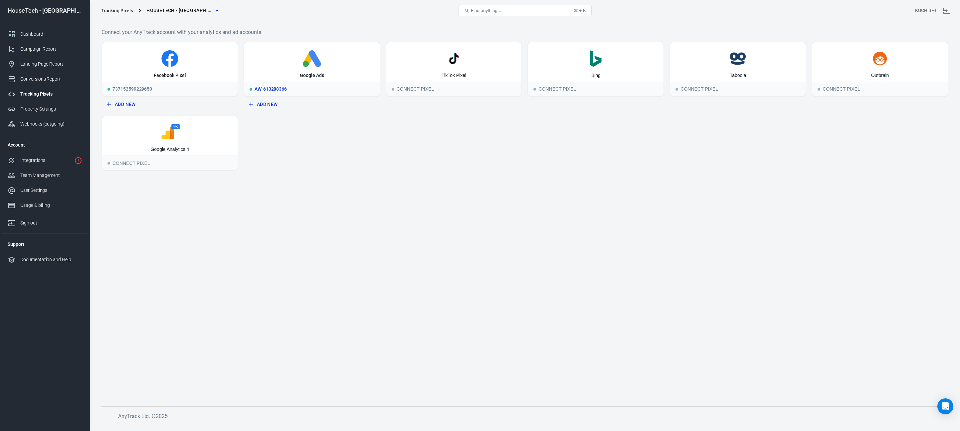
click at [314, 67] on div "Google Ads" at bounding box center [311, 61] width 135 height 39
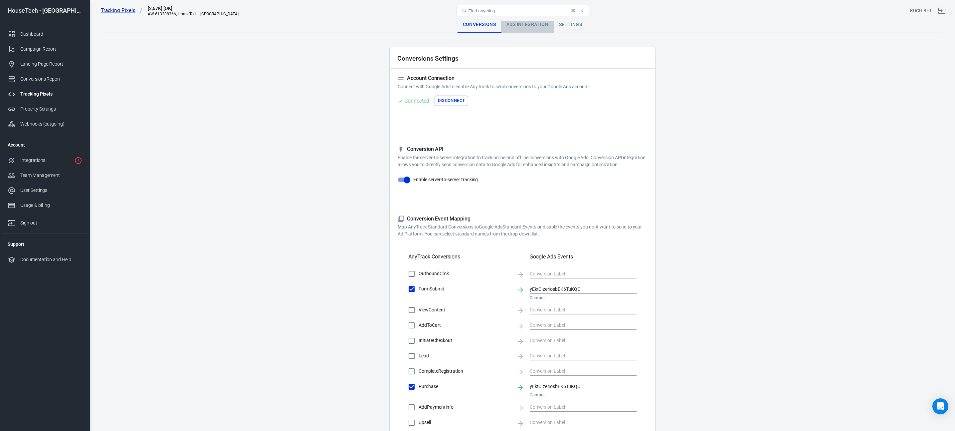
click at [523, 26] on div "Ads Integration" at bounding box center [527, 25] width 53 height 16
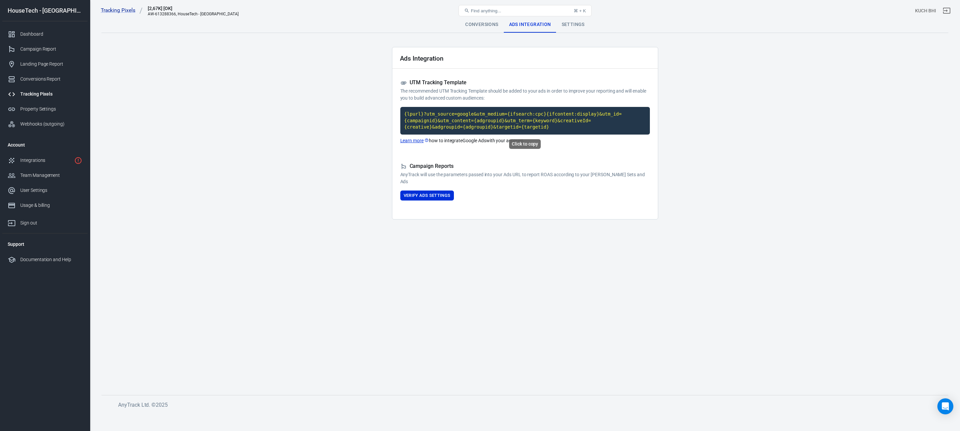
click at [542, 128] on code "{lpurl}?utm_source=google&utm_medium={ifsearch:cpc}{ifcontent:display}&utm_id={…" at bounding box center [525, 121] width 250 height 28
click at [421, 139] on link "Learn more" at bounding box center [414, 140] width 29 height 7
click at [483, 23] on div "Conversions" at bounding box center [482, 25] width 44 height 16
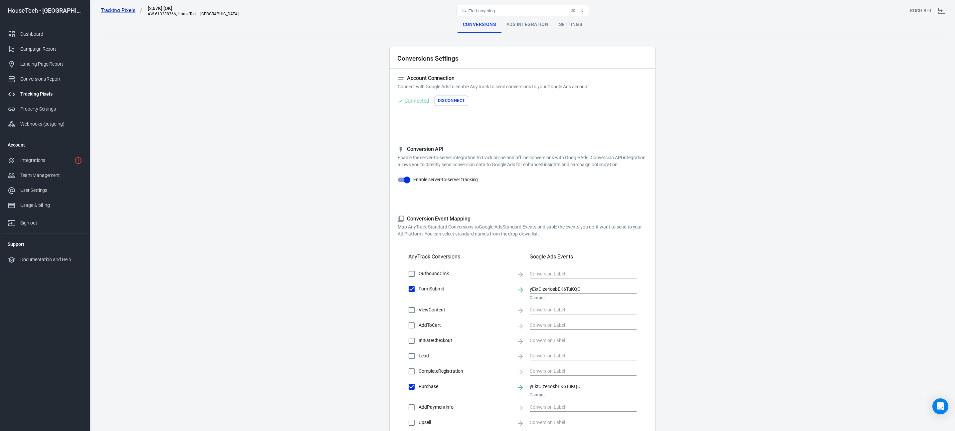
click at [423, 99] on div "Connected" at bounding box center [416, 101] width 25 height 8
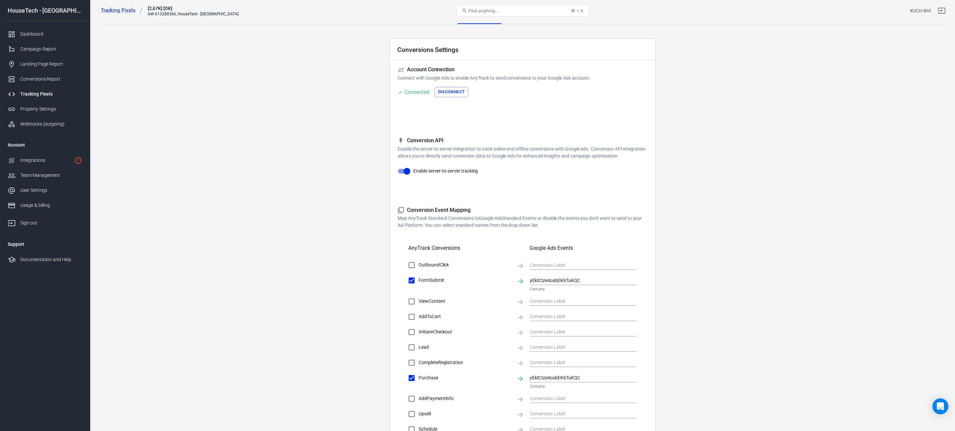
click at [412, 278] on input "FormSubmit" at bounding box center [412, 280] width 14 height 14
checkbox input "false"
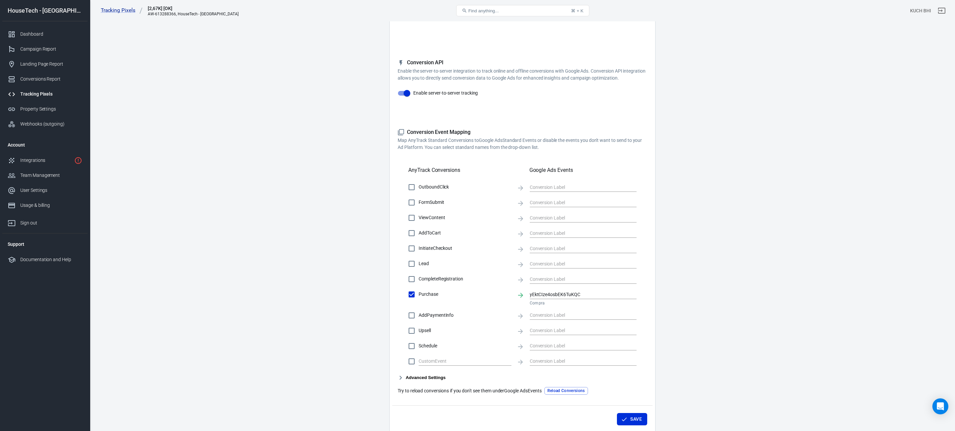
scroll to position [91, 0]
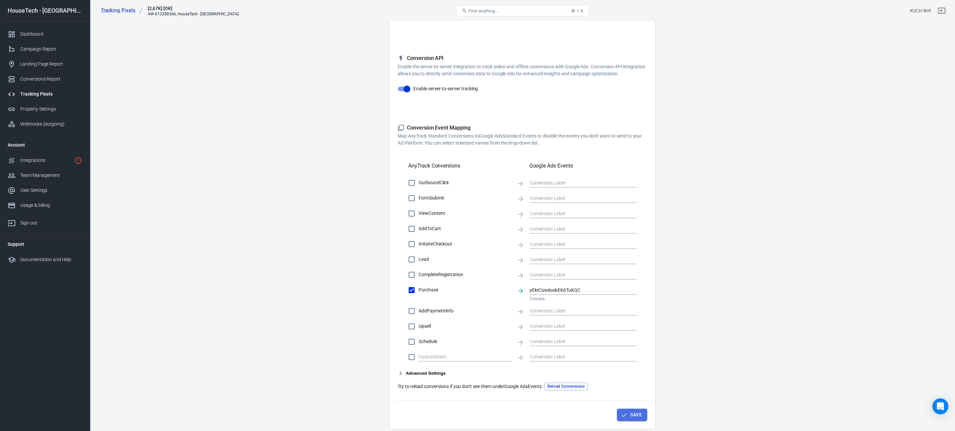
click at [635, 414] on button "Save" at bounding box center [632, 414] width 30 height 12
click at [535, 194] on input "text" at bounding box center [578, 198] width 97 height 8
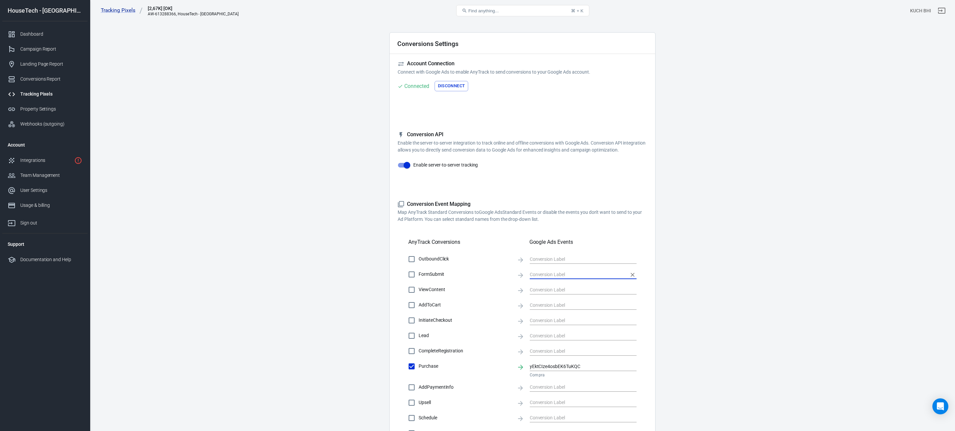
scroll to position [0, 0]
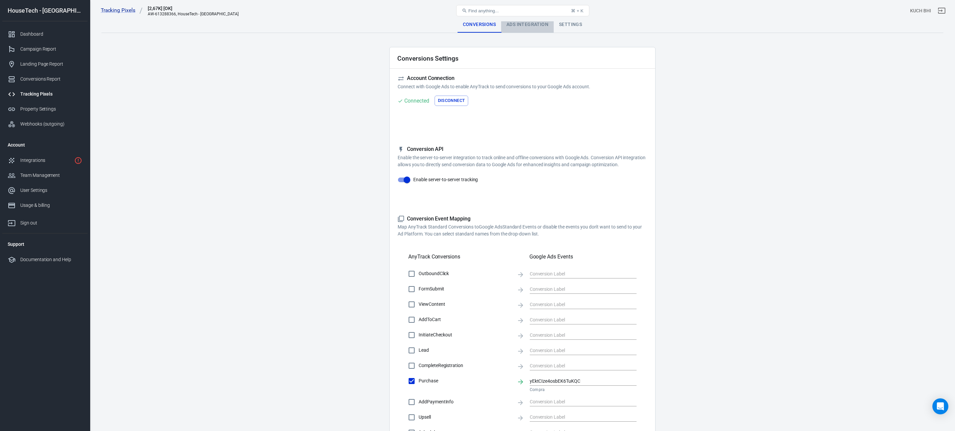
click at [520, 25] on div "Ads Integration" at bounding box center [527, 25] width 53 height 16
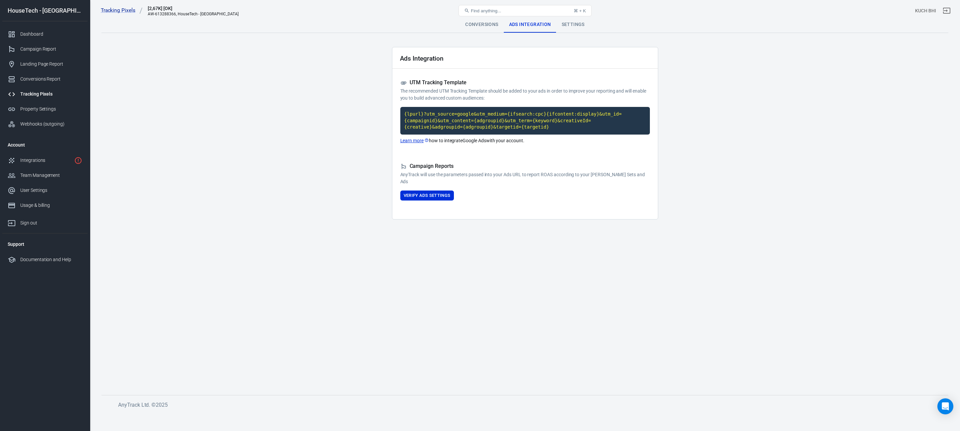
click at [496, 125] on code "{lpurl}?utm_source=google&utm_medium={ifsearch:cpc}{ifcontent:display}&utm_id={…" at bounding box center [525, 121] width 250 height 28
click at [434, 187] on div "Campaign Reports AnyTrack will use the parameters passed into your Ads URL to r…" at bounding box center [525, 182] width 250 height 38
click at [435, 192] on button "Verify Ads Settings" at bounding box center [427, 195] width 54 height 10
click at [61, 158] on div "Integrations" at bounding box center [45, 160] width 51 height 7
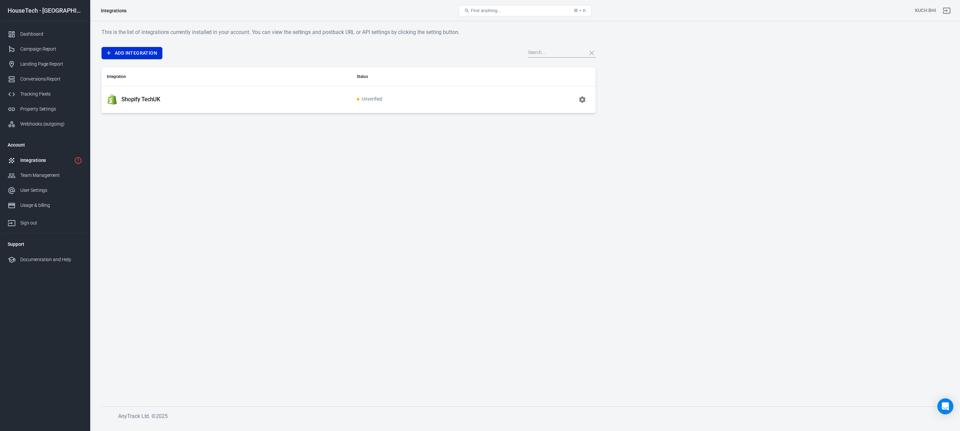
click at [169, 97] on div "Shopify TechUK" at bounding box center [226, 99] width 239 height 11
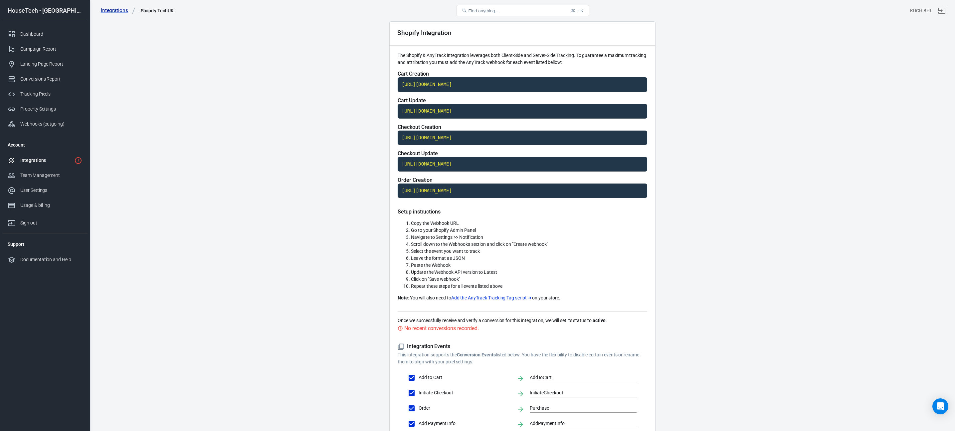
scroll to position [34, 0]
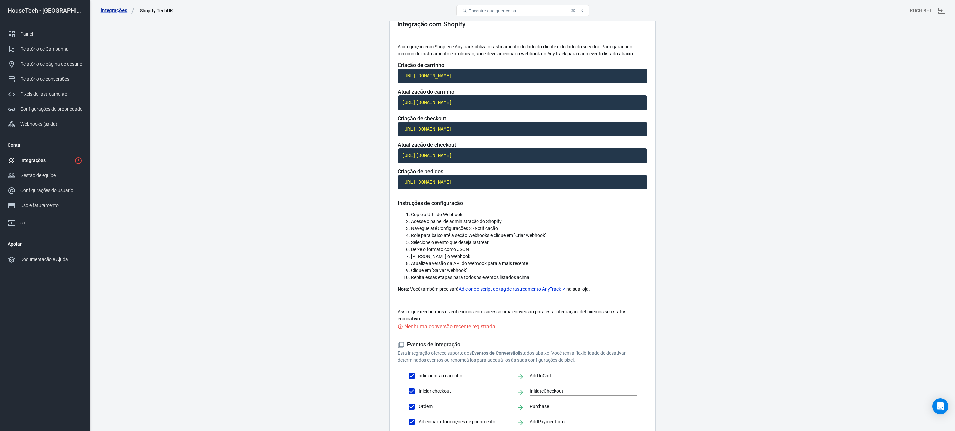
click at [680, 292] on main "Integração Registro de eventos Configurações Integração com Shopify A integraçã…" at bounding box center [523, 226] width 842 height 489
click at [218, 239] on main "Integração Registro de eventos Configurações Integração com Shopify A integraçã…" at bounding box center [523, 226] width 842 height 489
click at [50, 115] on div "Configurações de propriedade" at bounding box center [51, 113] width 62 height 14
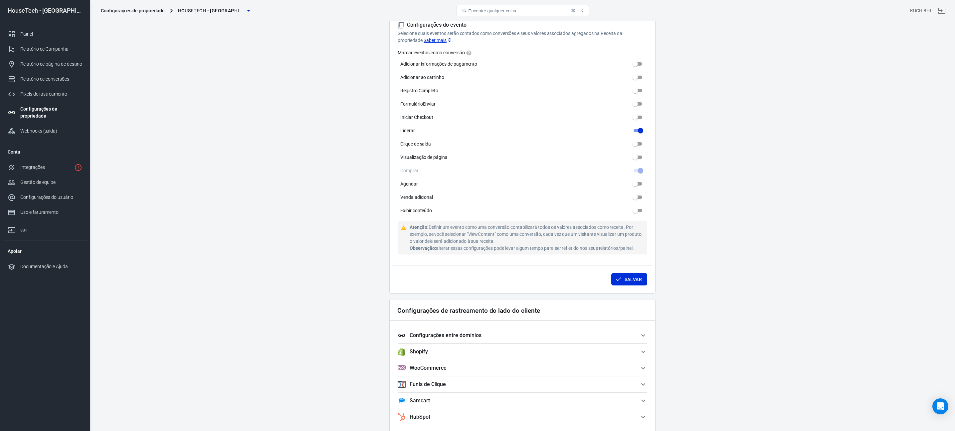
scroll to position [386, 0]
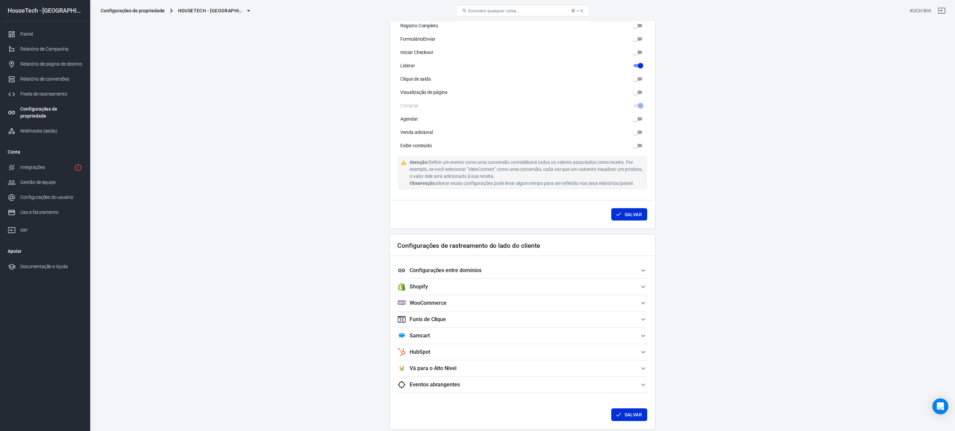
click at [497, 272] on span "Configurações entre domínios" at bounding box center [519, 270] width 242 height 8
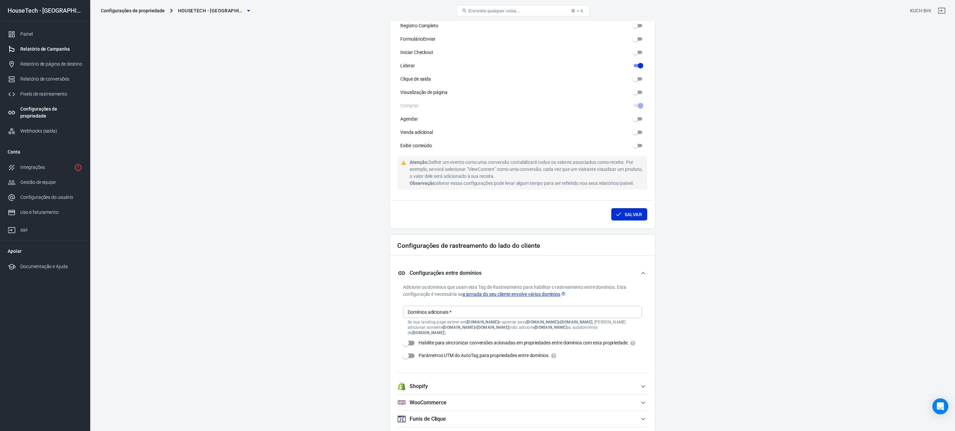
scroll to position [410, 0]
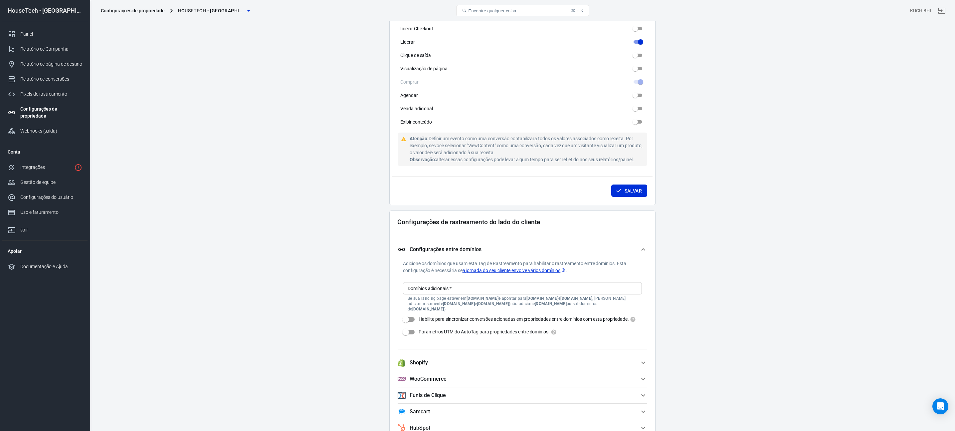
click at [454, 287] on input "Domínios adicionais   *" at bounding box center [522, 288] width 234 height 8
paste input "[URL][DOMAIN_NAME]"
type input "[URL][DOMAIN_NAME]"
click at [634, 287] on icon "Clear" at bounding box center [635, 288] width 4 height 4
paste input "[URL][DOMAIN_NAME]"
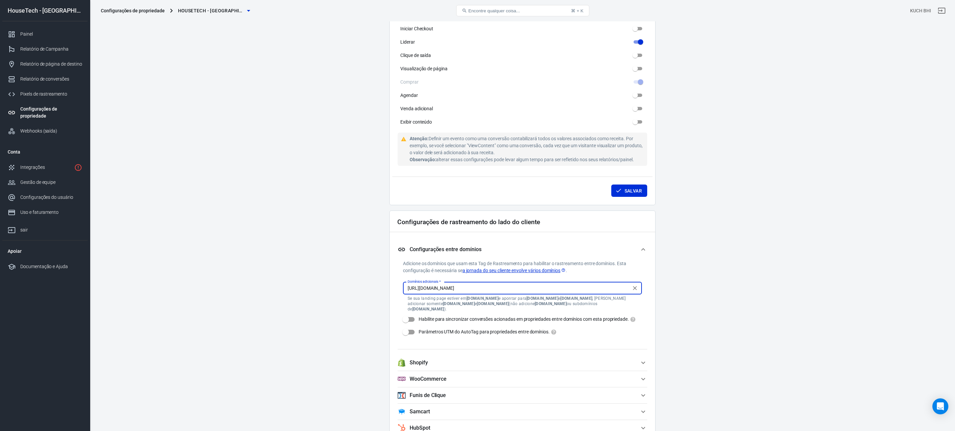
click at [479, 287] on input "[URL][DOMAIN_NAME]" at bounding box center [517, 288] width 224 height 8
click at [422, 288] on input "[URL][DOMAIN_NAME]" at bounding box center [517, 288] width 224 height 8
type input "[DOMAIN_NAME]"
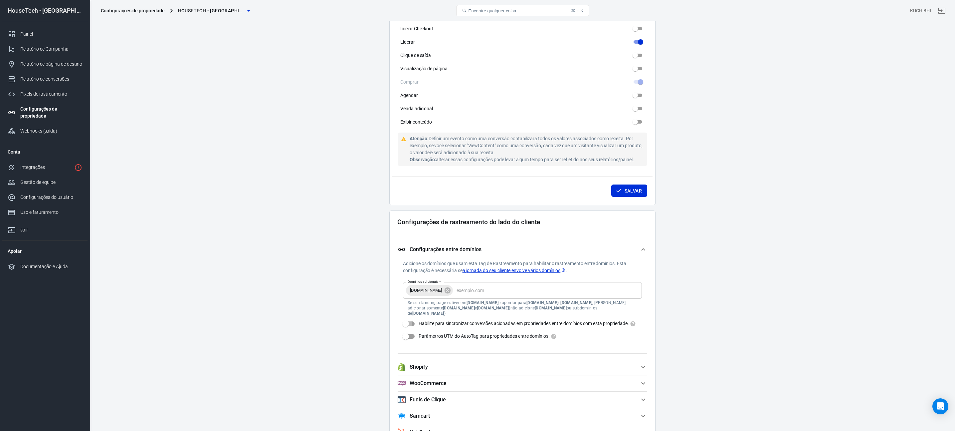
click at [414, 319] on input "Habilite para sincronizar conversões acionadas em propriedades entre domínios c…" at bounding box center [406, 323] width 38 height 13
checkbox input "true"
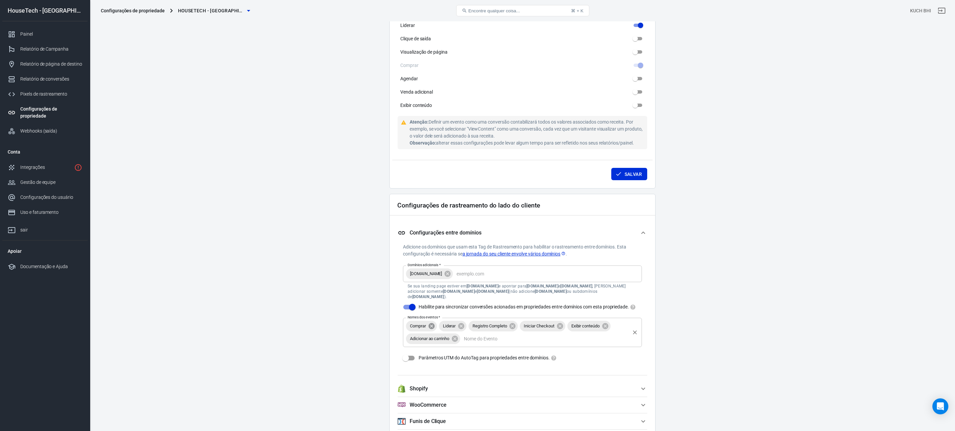
scroll to position [447, 0]
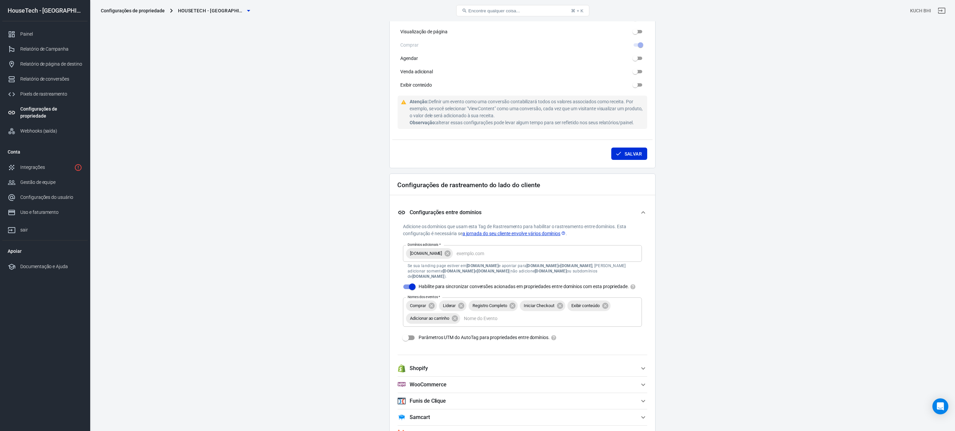
click at [410, 339] on input "Parâmetros UTM do AutoTag para propriedades entre domínios." at bounding box center [406, 337] width 38 height 13
checkbox input "true"
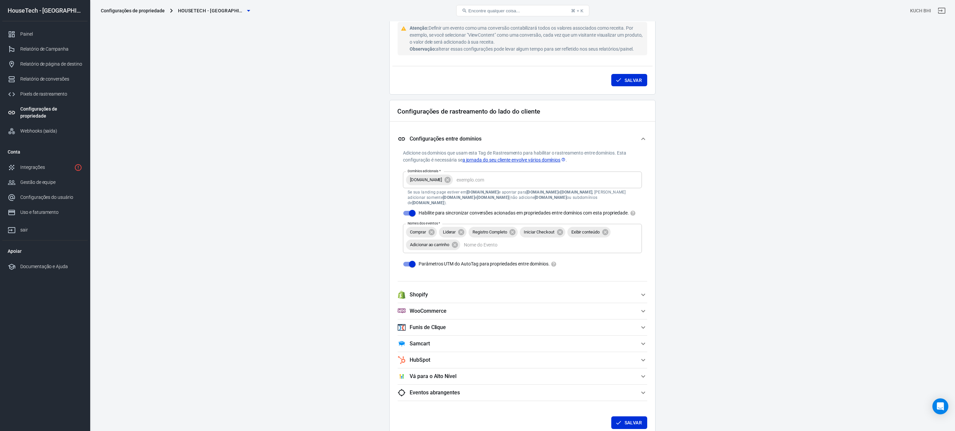
scroll to position [570, 0]
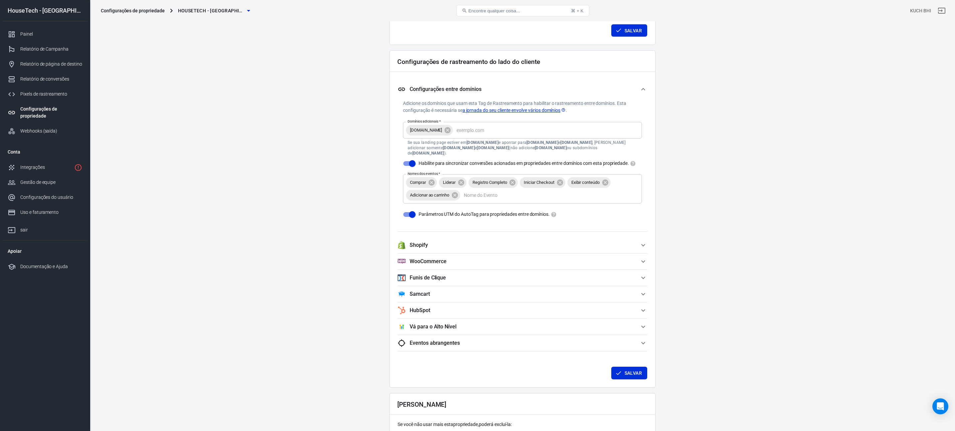
click at [492, 111] on font "a jornada do seu cliente envolve vários domínios" at bounding box center [512, 110] width 98 height 5
click at [637, 377] on font "Salvar" at bounding box center [633, 373] width 17 height 9
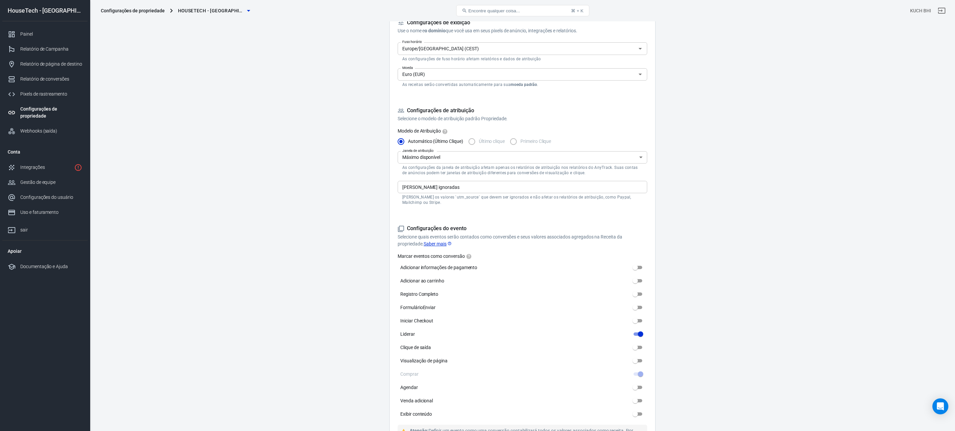
scroll to position [234, 0]
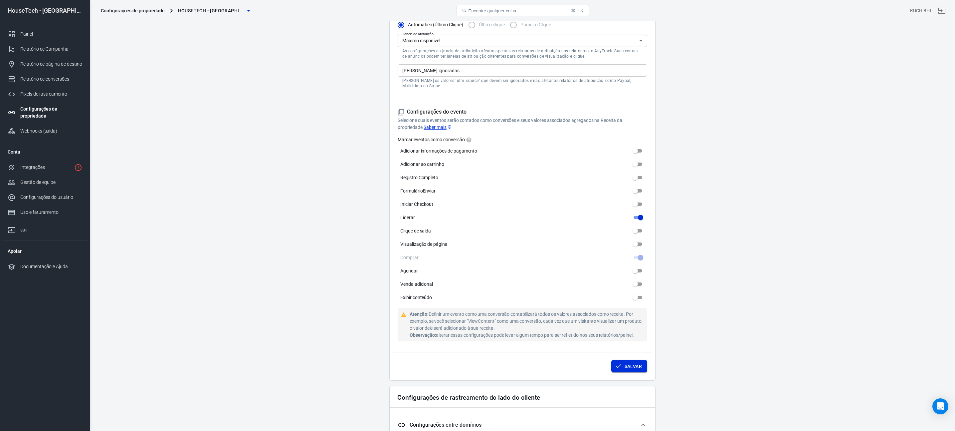
click at [630, 369] on font "Salvar" at bounding box center [633, 366] width 17 height 5
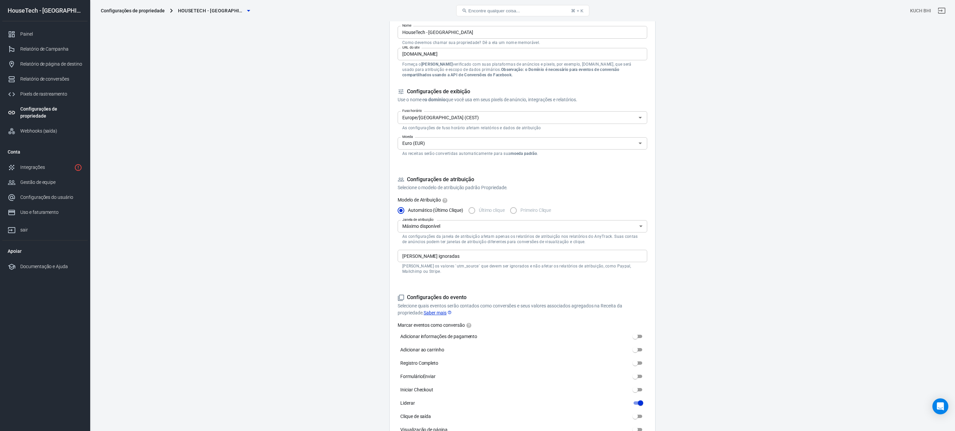
scroll to position [0, 0]
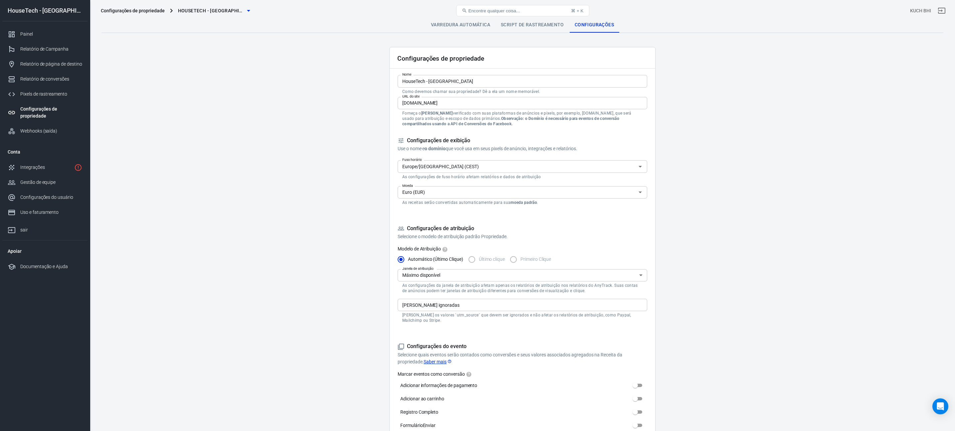
click at [470, 27] on font "Varredura automática" at bounding box center [460, 24] width 59 height 5
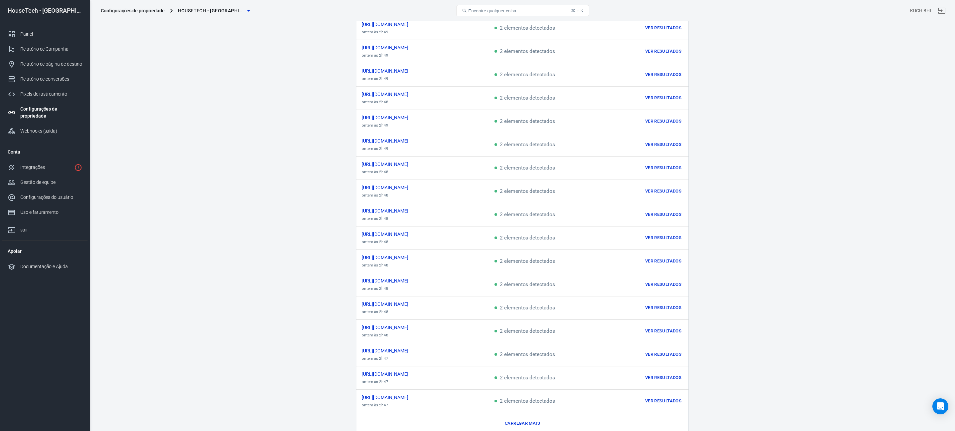
scroll to position [169, 0]
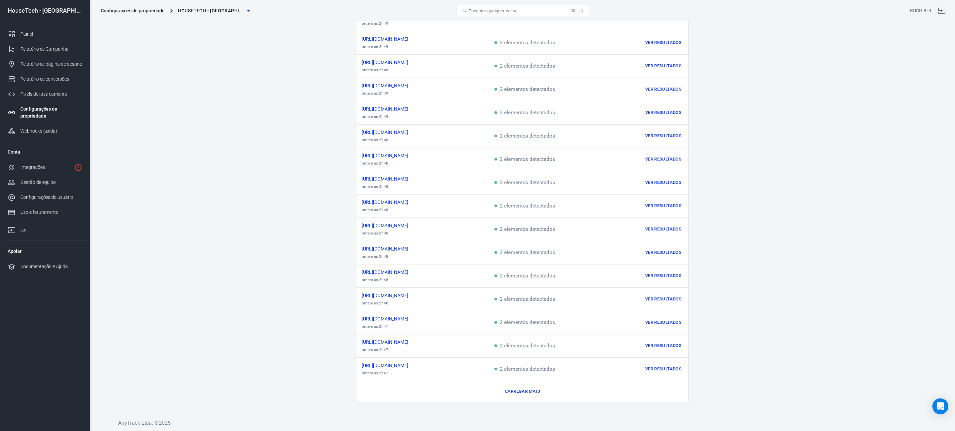
click at [520, 387] on font "Carregar mais" at bounding box center [522, 391] width 35 height 8
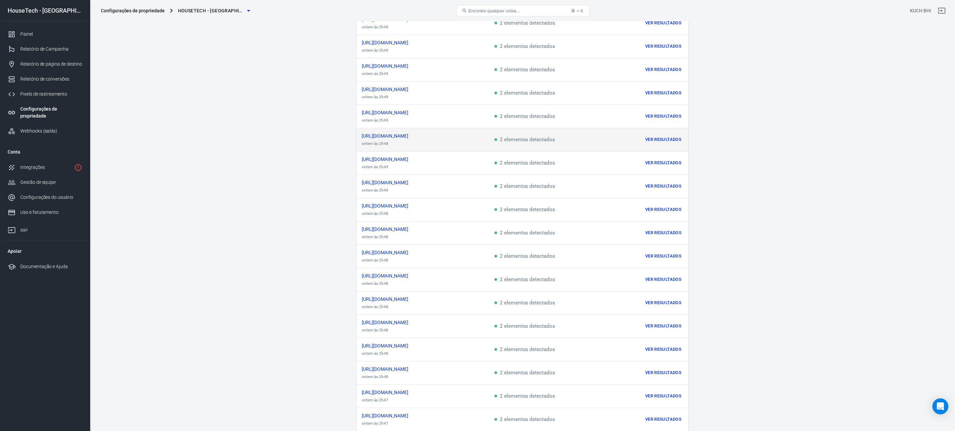
scroll to position [0, 0]
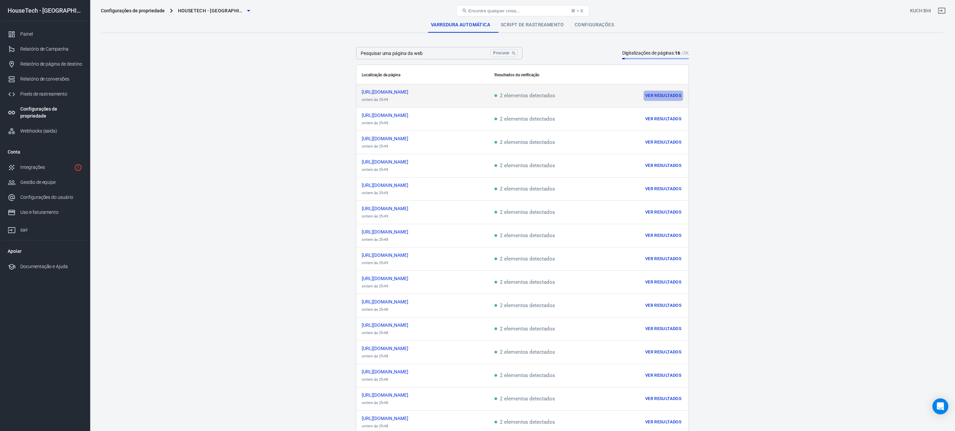
click at [672, 97] on font "Ver resultados" at bounding box center [663, 95] width 36 height 5
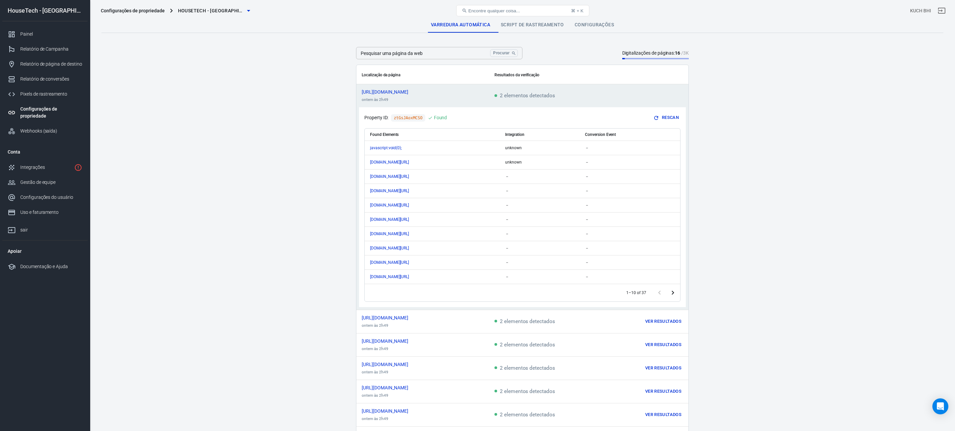
click at [481, 27] on link "Varredura automática" at bounding box center [461, 25] width 70 height 16
click at [536, 29] on link "Script de rastreamento" at bounding box center [533, 25] width 74 height 16
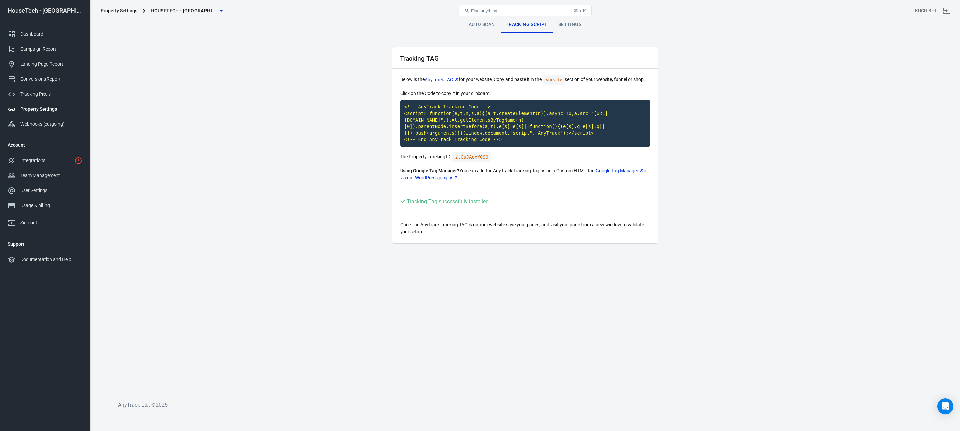
click at [489, 26] on link "Auto Scan" at bounding box center [481, 25] width 37 height 16
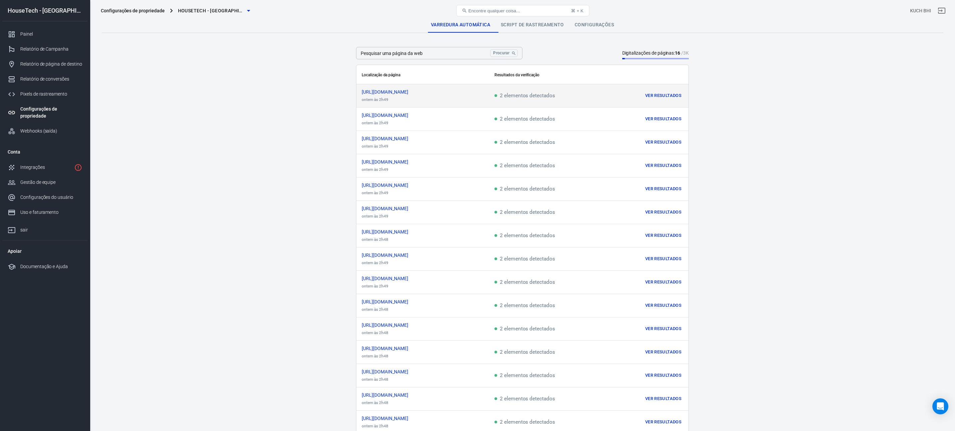
click at [649, 99] on font "Ver resultados" at bounding box center [663, 96] width 36 height 8
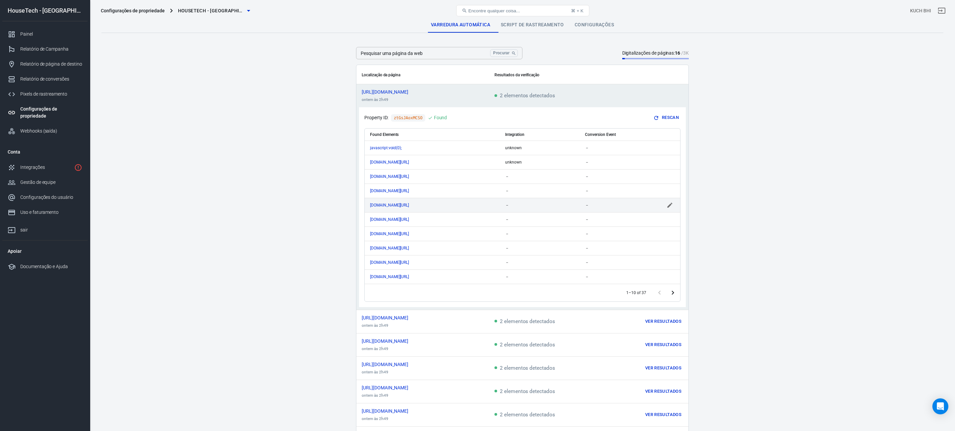
scroll to position [8, 0]
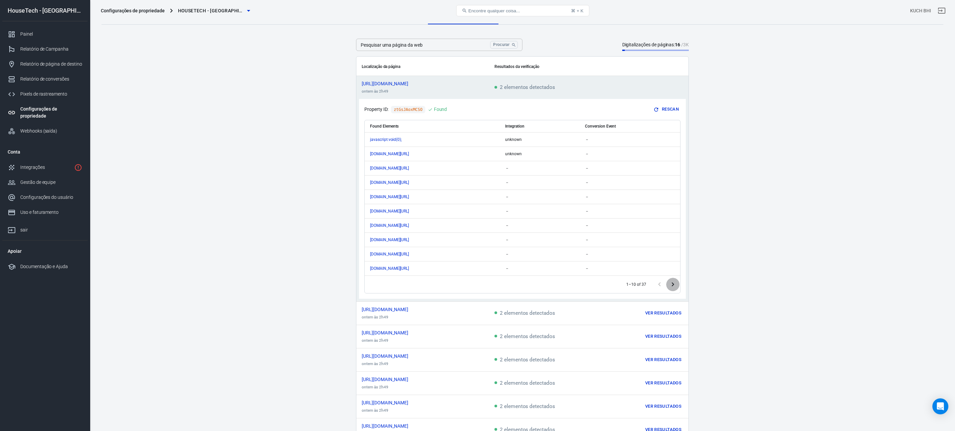
click at [675, 284] on icon "Go to next page" at bounding box center [673, 284] width 8 height 8
click at [670, 285] on icon "Go to next page" at bounding box center [673, 284] width 8 height 8
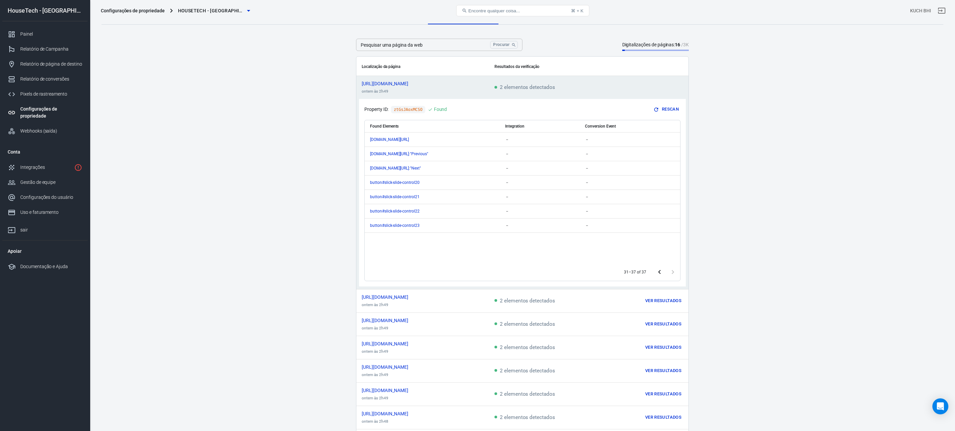
click at [676, 274] on div "conteúdo rolável" at bounding box center [666, 271] width 27 height 13
click at [57, 29] on link "Painel" at bounding box center [44, 34] width 85 height 15
